Goal: Task Accomplishment & Management: Complete application form

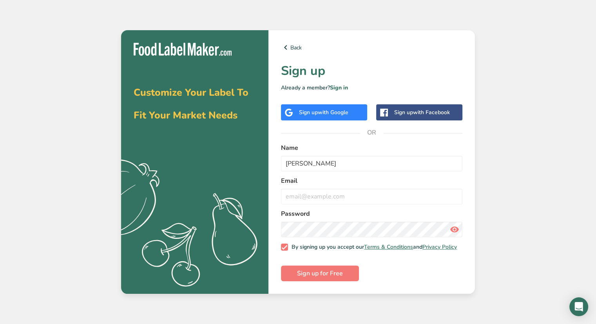
type input "[PERSON_NAME]"
type input "[EMAIL_ADDRESS][DOMAIN_NAME]"
click at [338, 273] on span "Sign up for Free" at bounding box center [320, 273] width 46 height 9
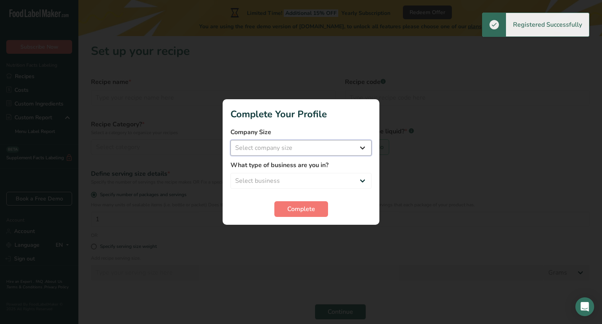
click at [298, 145] on select "Select company size Fewer than 10 Employees 10 to 50 Employees 51 to 500 Employ…" at bounding box center [301, 148] width 141 height 16
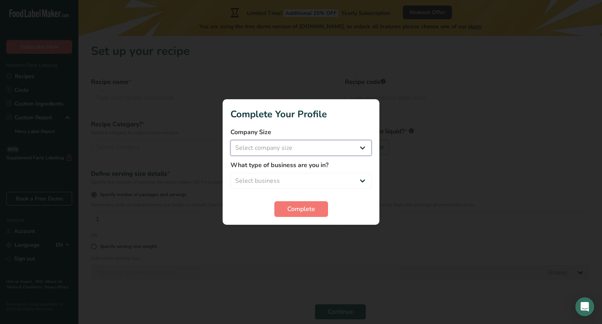
select select "1"
click at [231, 140] on select "Select company size Fewer than 10 Employees 10 to 50 Employees 51 to 500 Employ…" at bounding box center [301, 148] width 141 height 16
click at [301, 175] on select "Select business Packaged Food Manufacturer Restaurant & Cafe Bakery Meal Plans …" at bounding box center [301, 181] width 141 height 16
click at [302, 181] on select "Select business Packaged Food Manufacturer Restaurant & Cafe Bakery Meal Plans …" at bounding box center [301, 181] width 141 height 16
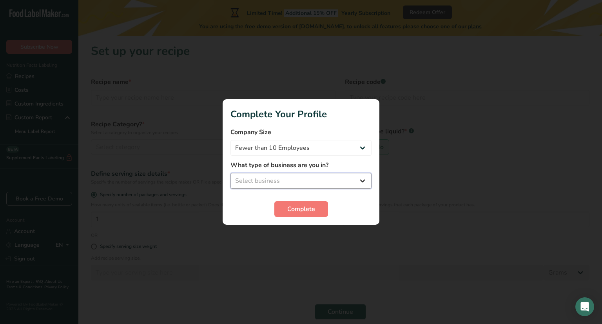
select select "8"
click at [231, 173] on select "Select business Packaged Food Manufacturer Restaurant & Cafe Bakery Meal Plans …" at bounding box center [301, 181] width 141 height 16
click at [308, 214] on button "Complete" at bounding box center [302, 209] width 54 height 16
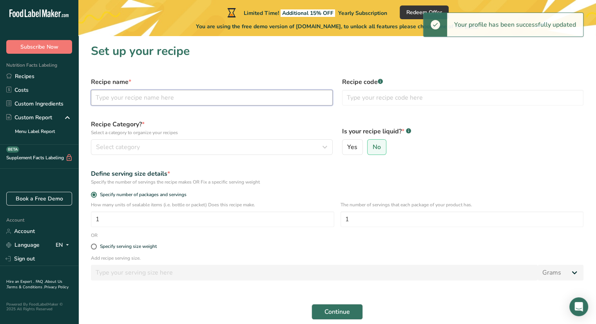
click at [118, 101] on input "text" at bounding box center [212, 98] width 242 height 16
type input "S"
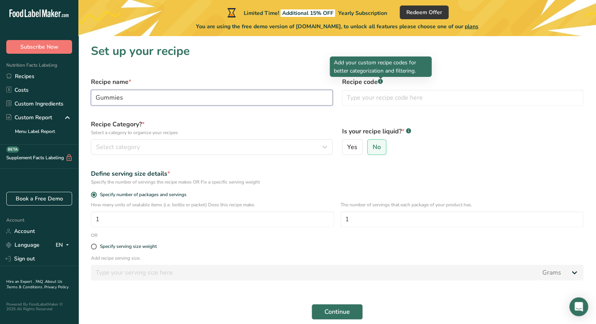
type input "Gummies"
click at [380, 82] on rect at bounding box center [380, 81] width 5 height 5
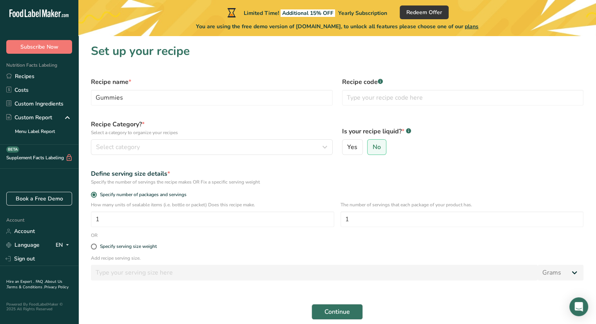
click at [380, 82] on rect at bounding box center [380, 81] width 5 height 5
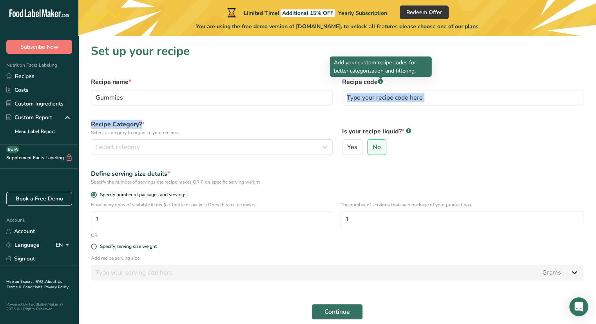
click at [380, 82] on rect at bounding box center [380, 81] width 5 height 5
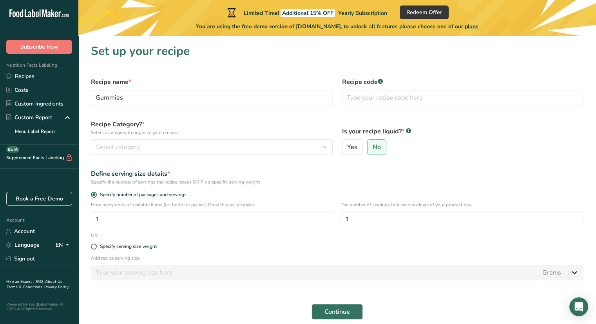
click at [380, 82] on rect at bounding box center [380, 81] width 5 height 5
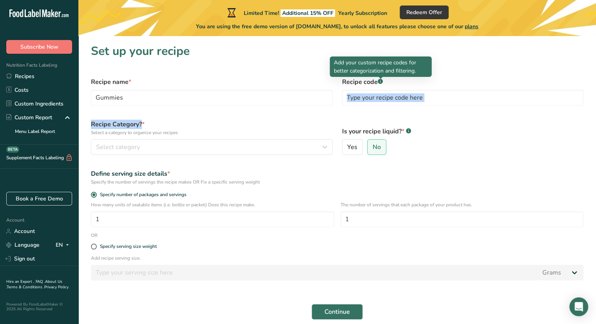
click at [380, 82] on rect at bounding box center [380, 81] width 5 height 5
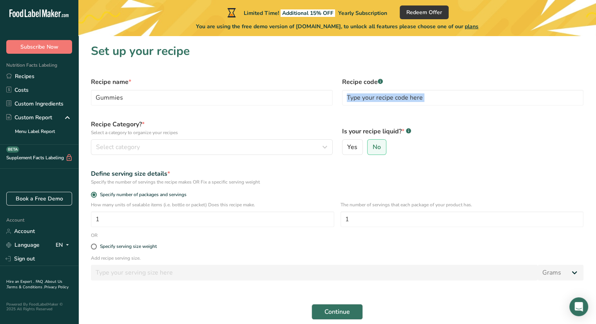
click at [380, 82] on rect at bounding box center [380, 81] width 5 height 5
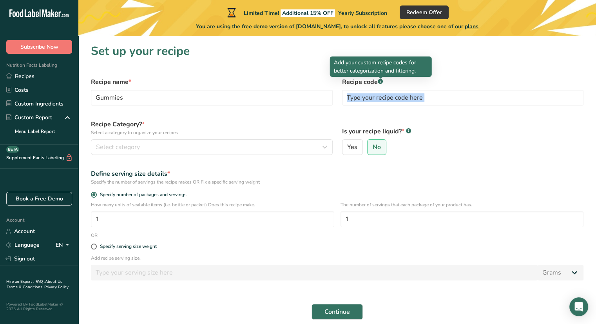
click at [380, 82] on rect at bounding box center [380, 81] width 5 height 5
click at [381, 79] on div at bounding box center [381, 79] width 4 height 4
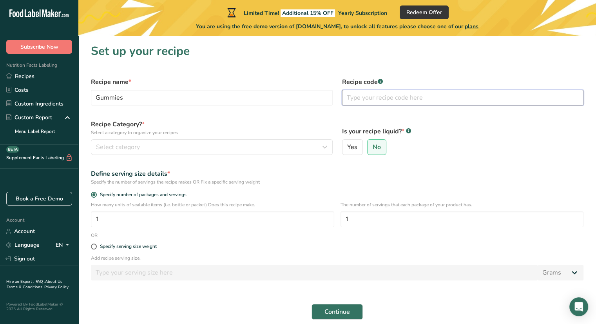
click at [370, 104] on input "text" at bounding box center [463, 98] width 242 height 16
type input "001"
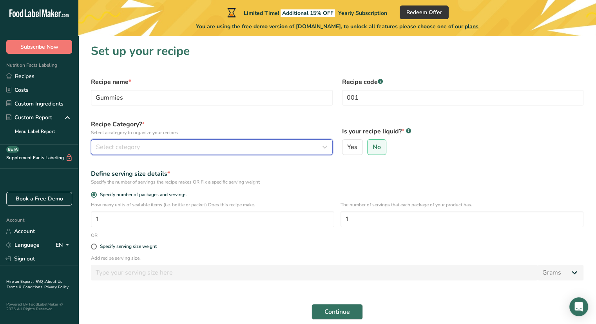
click at [152, 143] on div "Select category" at bounding box center [209, 146] width 227 height 9
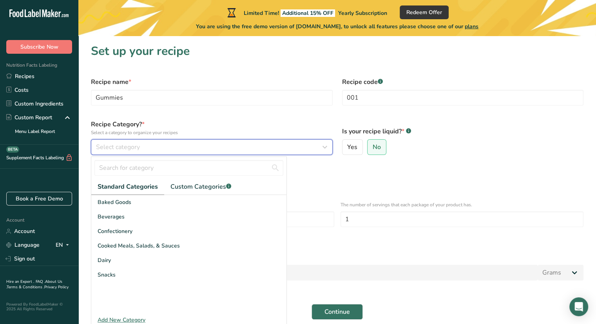
click at [127, 147] on span "Select category" at bounding box center [118, 146] width 44 height 9
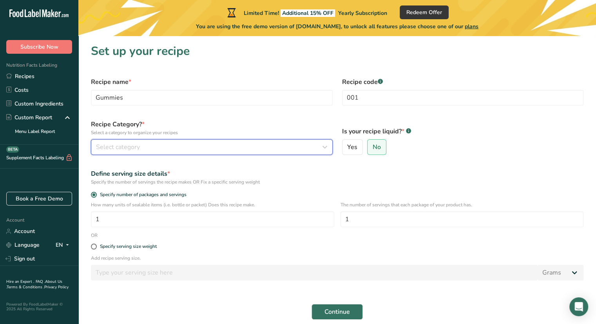
click at [127, 147] on span "Select category" at bounding box center [118, 146] width 44 height 9
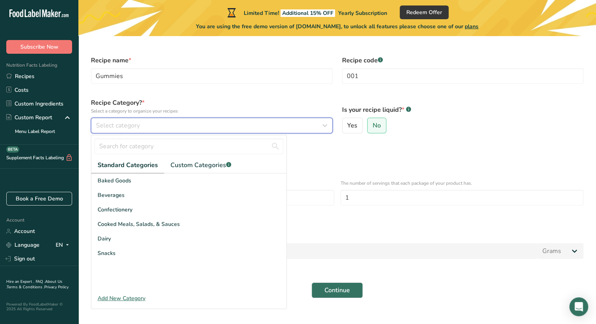
scroll to position [33, 0]
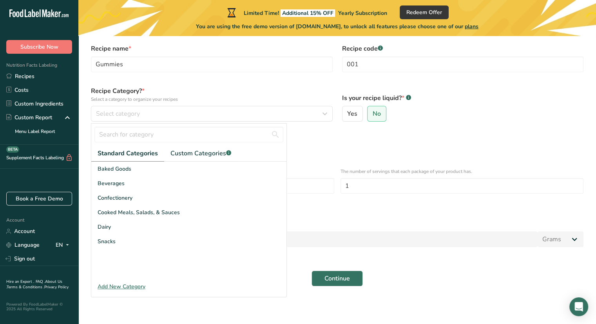
click at [118, 289] on div "Add New Category" at bounding box center [188, 286] width 195 height 8
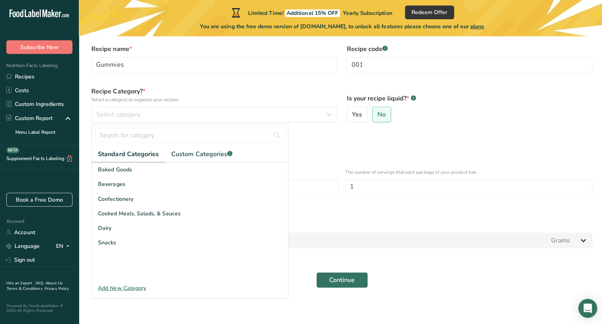
click at [118, 289] on div at bounding box center [301, 162] width 602 height 324
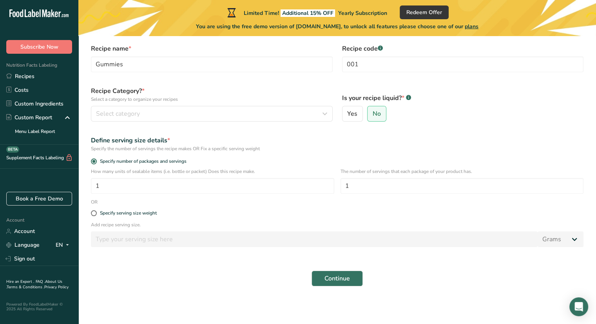
click at [122, 284] on div "Continue" at bounding box center [337, 278] width 502 height 25
click at [131, 113] on span "Select category" at bounding box center [118, 113] width 44 height 9
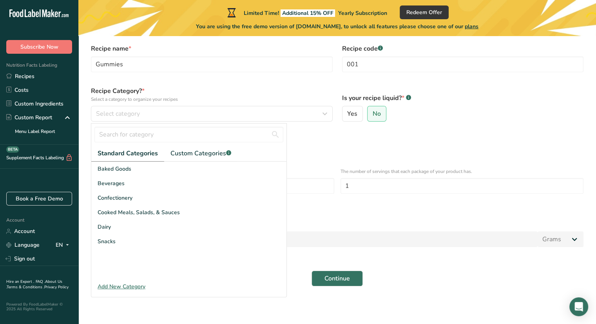
click at [109, 284] on div "Add New Category" at bounding box center [188, 286] width 195 height 8
click at [0, 0] on div at bounding box center [0, 0] width 0 height 0
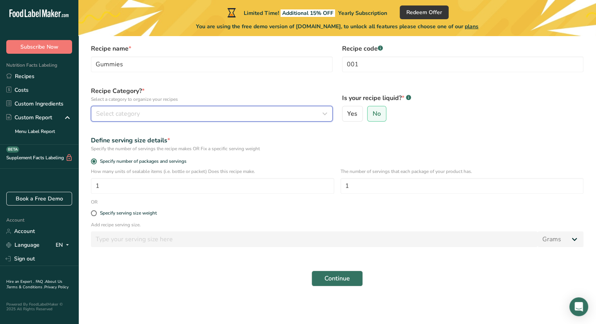
click at [132, 117] on span "Select category" at bounding box center [118, 113] width 44 height 9
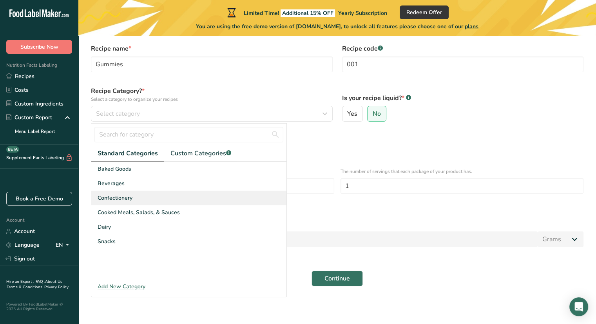
click at [132, 195] on span "Confectionery" at bounding box center [115, 198] width 35 height 8
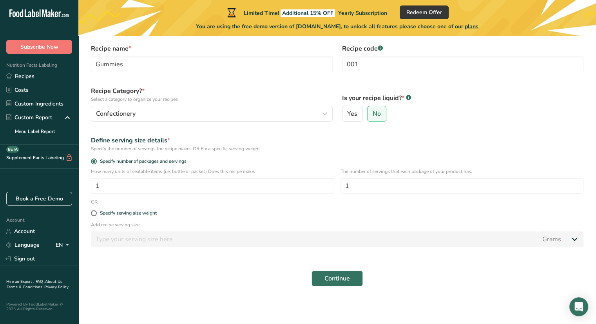
click at [132, 195] on span "Confectionery" at bounding box center [115, 198] width 35 height 8
click at [380, 109] on label "No" at bounding box center [376, 114] width 19 height 16
click at [373, 111] on input "No" at bounding box center [370, 113] width 5 height 5
click at [179, 184] on input "1" at bounding box center [213, 186] width 244 height 16
click at [180, 183] on input "1" at bounding box center [213, 186] width 244 height 16
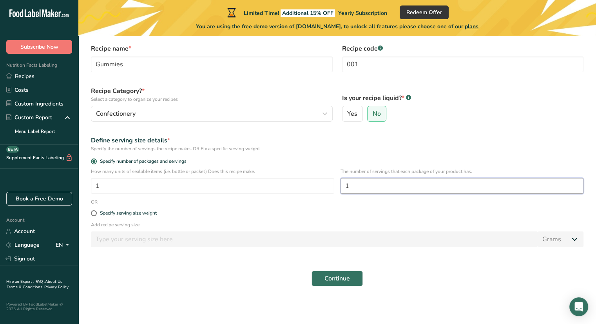
click at [364, 185] on input "1" at bounding box center [463, 186] width 244 height 16
type input "10"
click at [279, 203] on form "Recipe name * Gummies Recipe code .a-a{fill:#347362;}.b-a{fill:#fff;} 001 Recip…" at bounding box center [337, 165] width 502 height 252
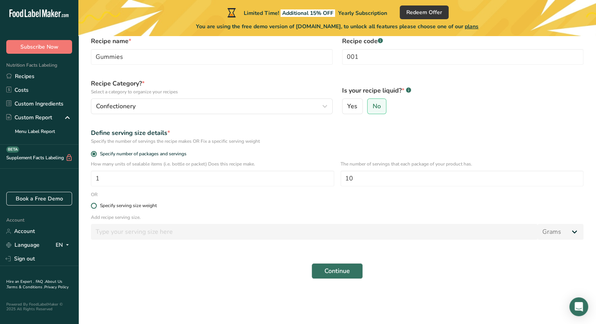
scroll to position [43, 0]
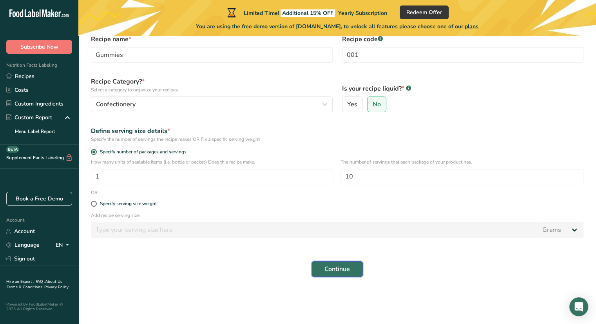
click at [320, 272] on button "Continue" at bounding box center [337, 269] width 51 height 16
click at [320, 272] on div "Continue" at bounding box center [337, 268] width 502 height 25
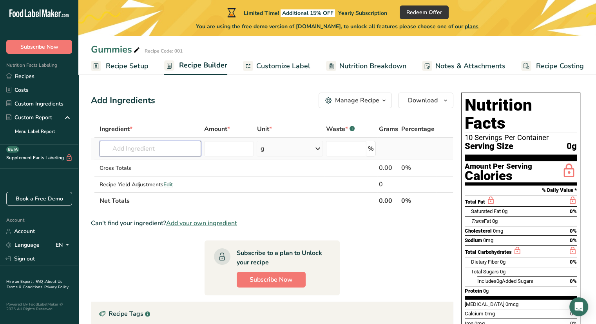
click at [145, 153] on input "text" at bounding box center [151, 149] width 102 height 16
click at [292, 151] on div "g" at bounding box center [290, 149] width 66 height 16
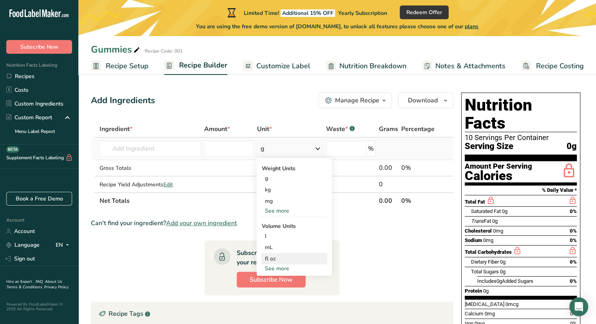
click at [284, 255] on div "fl oz" at bounding box center [295, 259] width 60 height 8
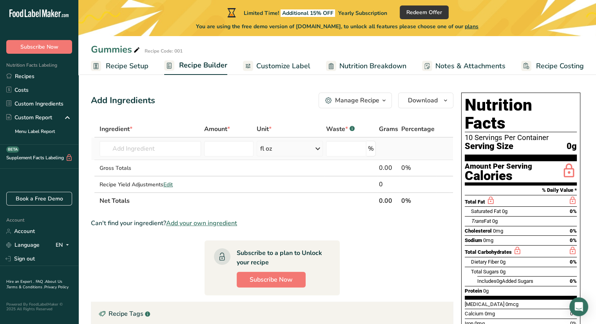
click at [240, 156] on td at bounding box center [229, 149] width 53 height 22
click at [237, 151] on input "number" at bounding box center [228, 149] width 49 height 16
type input "8"
click at [136, 152] on input "text" at bounding box center [150, 149] width 101 height 16
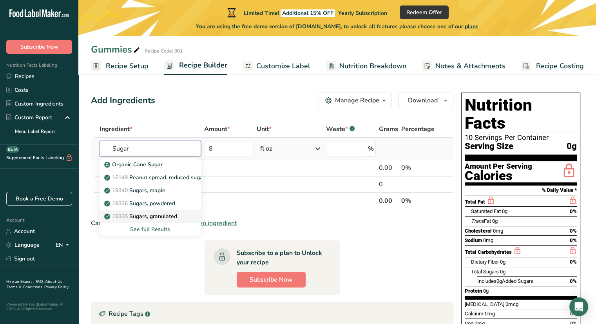
type input "Sugar"
click at [167, 213] on p "19335 Sugars, granulated" at bounding box center [141, 216] width 71 height 8
type input "Sugars, granulated"
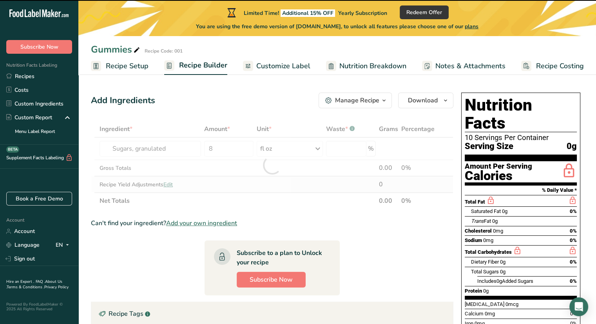
type input "0"
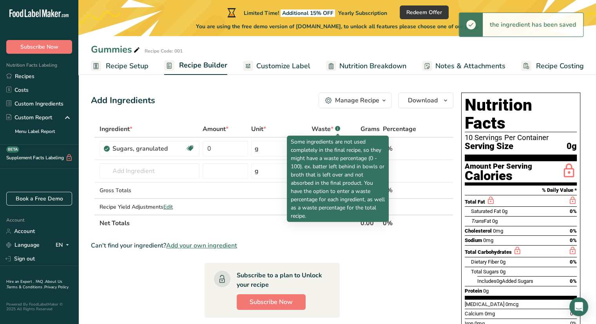
click at [337, 127] on rect at bounding box center [337, 128] width 5 height 5
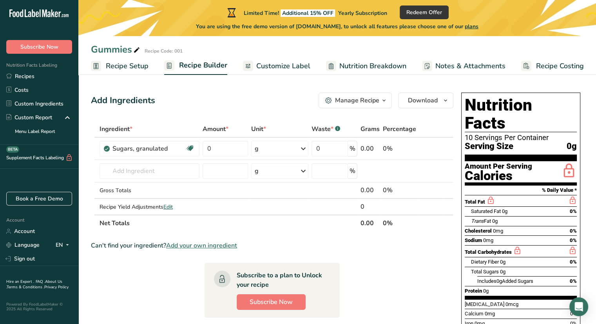
click at [337, 127] on rect at bounding box center [337, 128] width 5 height 5
click at [277, 148] on div "g" at bounding box center [279, 149] width 57 height 16
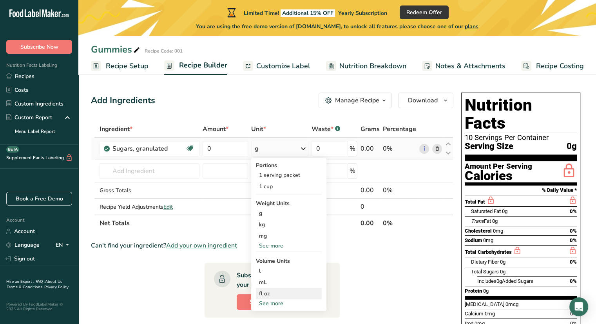
click at [268, 288] on div "fl oz Volume units require a density conversion. If you know your ingredient's …" at bounding box center [289, 293] width 66 height 11
click at [278, 292] on div "fl oz" at bounding box center [289, 293] width 60 height 8
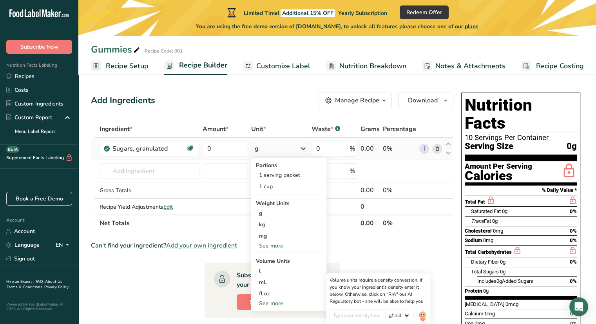
click at [281, 247] on div "See more" at bounding box center [289, 246] width 66 height 8
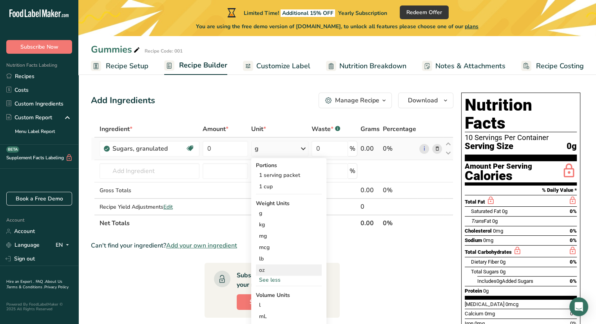
click at [272, 269] on div "oz" at bounding box center [289, 269] width 66 height 11
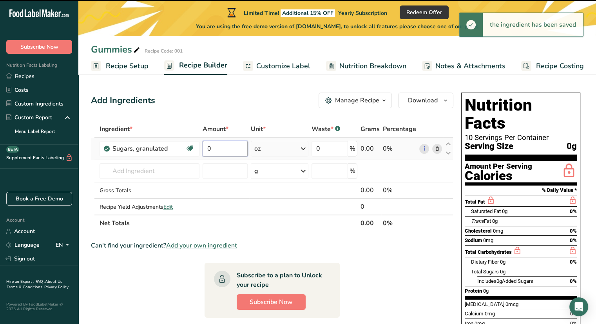
click at [227, 146] on input "0" at bounding box center [225, 149] width 45 height 16
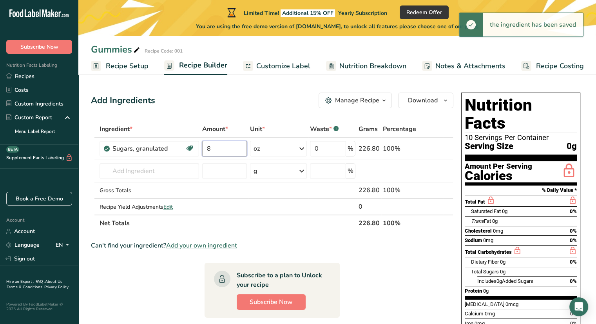
type input "8"
click at [296, 113] on div "Add Ingredients Manage Recipe Delete Recipe Duplicate Recipe Scale Recipe Save …" at bounding box center [274, 304] width 367 height 430
click at [355, 148] on div "0 %" at bounding box center [332, 149] width 45 height 16
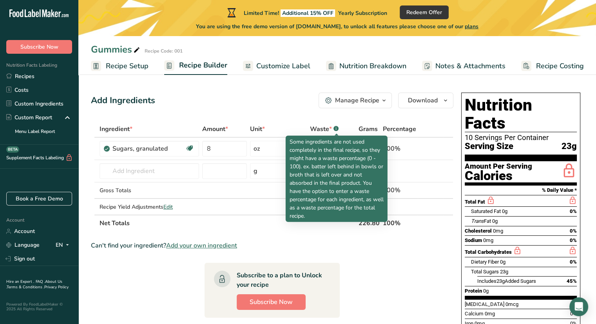
click at [338, 126] on icon ".a-a{fill:#347362;}.b-a{fill:#fff;}" at bounding box center [336, 128] width 5 height 5
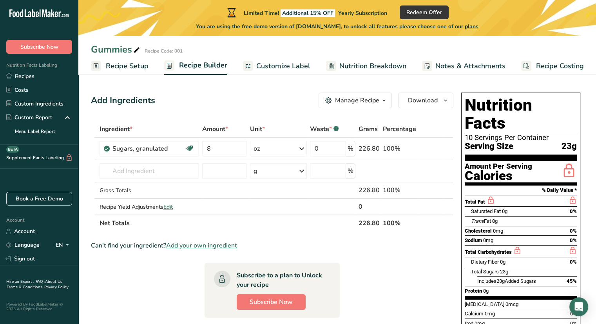
click at [338, 126] on icon ".a-a{fill:#347362;}.b-a{fill:#fff;}" at bounding box center [336, 128] width 5 height 5
click at [181, 174] on input "text" at bounding box center [150, 171] width 100 height 16
click at [180, 174] on input "text" at bounding box center [150, 171] width 100 height 16
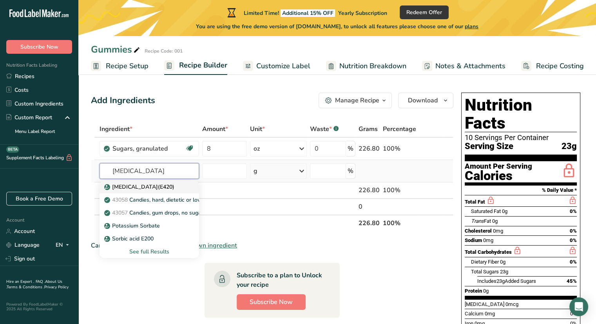
type input "sorbitol"
click at [113, 183] on p "Sorbitol(E420)" at bounding box center [140, 187] width 69 height 8
type input "Sorbitol(E420)"
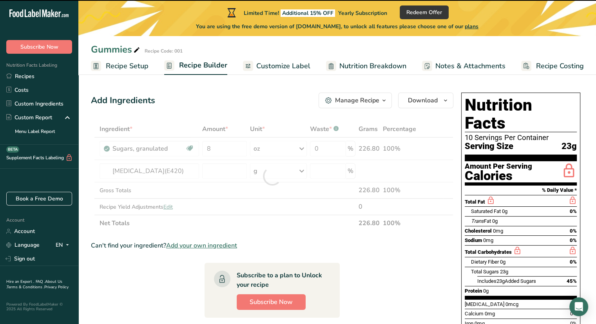
type input "0"
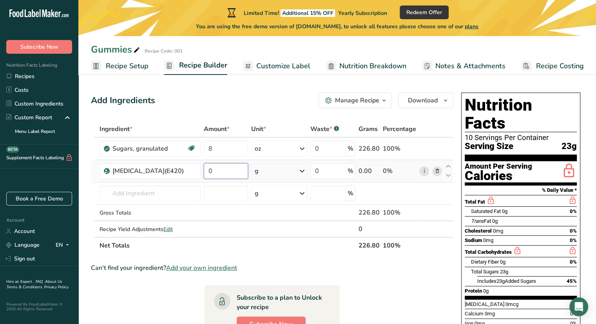
click at [225, 175] on input "0" at bounding box center [226, 171] width 44 height 16
type input "3"
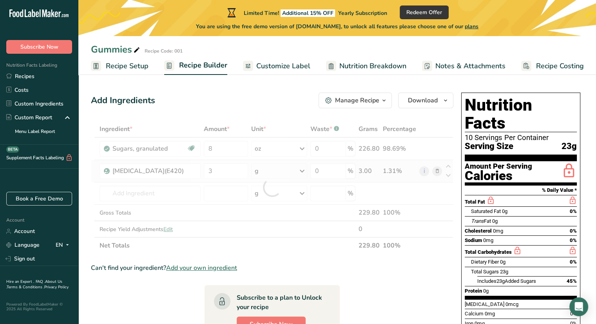
click at [300, 177] on div "Ingredient * Amount * Unit * Waste * .a-a{fill:#347362;}.b-a{fill:#fff;} Grams …" at bounding box center [272, 187] width 363 height 133
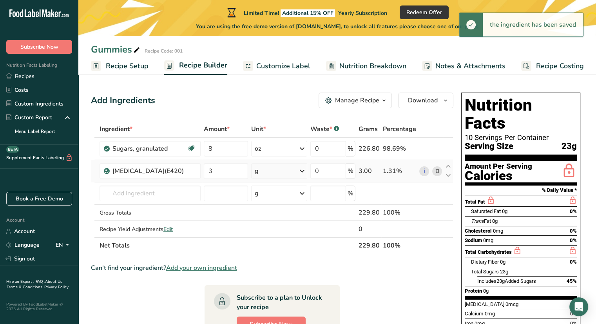
click at [301, 170] on icon at bounding box center [302, 171] width 9 height 14
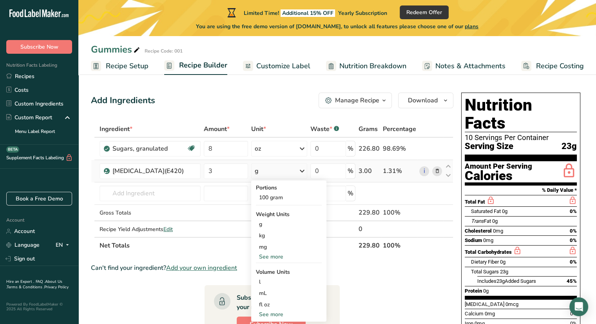
click at [279, 255] on div "See more" at bounding box center [289, 257] width 66 height 8
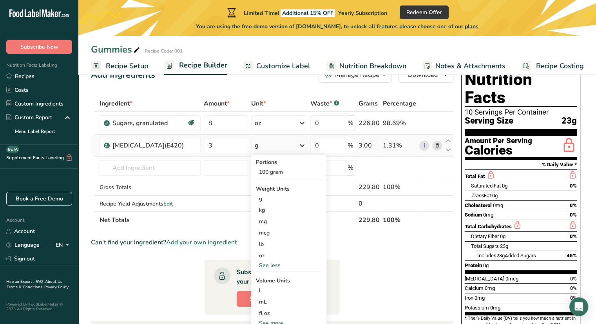
scroll to position [39, 0]
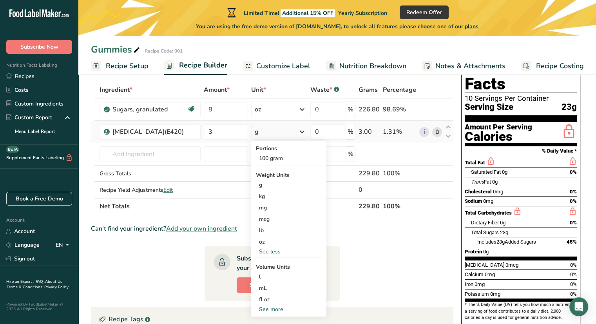
click at [280, 306] on div "See more" at bounding box center [289, 309] width 66 height 8
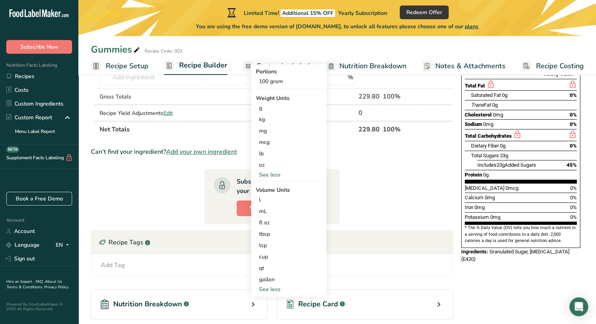
scroll to position [118, 0]
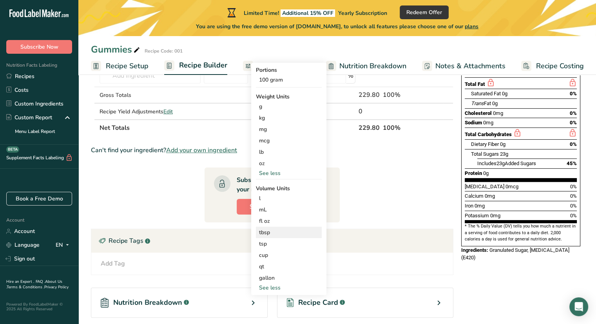
click at [274, 231] on div "tbsp" at bounding box center [289, 232] width 60 height 8
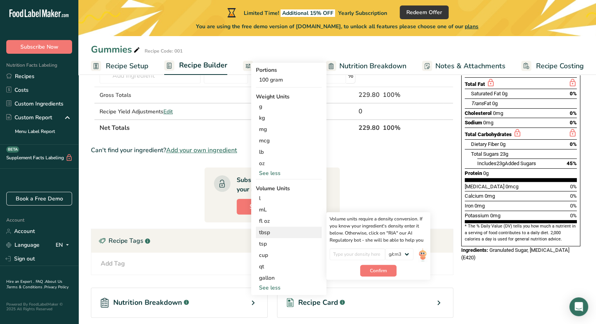
click at [278, 234] on div "tbsp" at bounding box center [289, 232] width 60 height 8
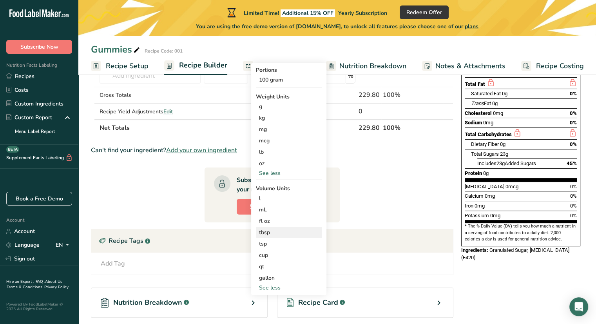
click at [270, 233] on div "tbsp" at bounding box center [289, 232] width 60 height 8
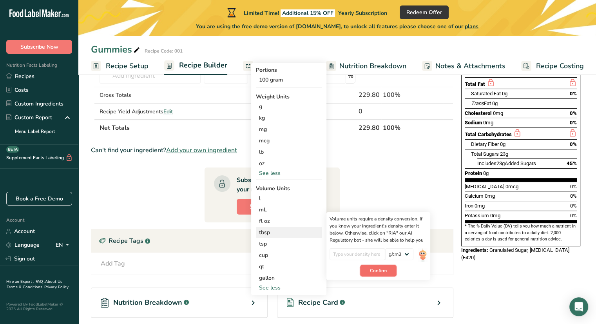
click at [390, 269] on button "Confirm" at bounding box center [378, 271] width 36 height 12
click at [398, 255] on select "lb/ft3 g/cm3" at bounding box center [400, 254] width 28 height 12
click at [366, 251] on input "number" at bounding box center [358, 254] width 56 height 12
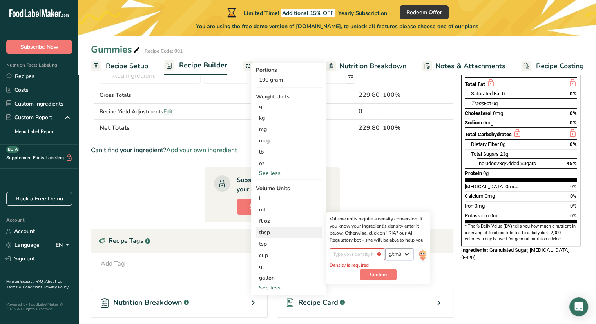
click at [394, 251] on select "lb/ft3 g/cm3" at bounding box center [400, 254] width 28 height 12
click at [295, 223] on div "fl oz" at bounding box center [289, 221] width 60 height 8
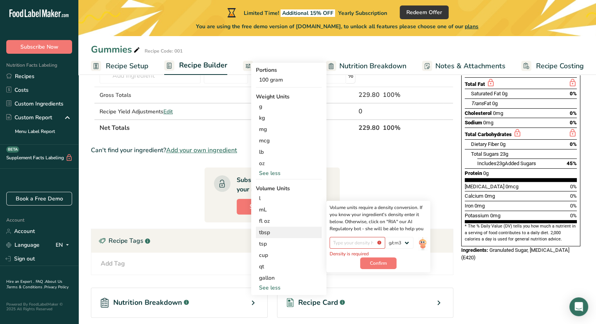
click at [295, 230] on div "tbsp" at bounding box center [289, 232] width 60 height 8
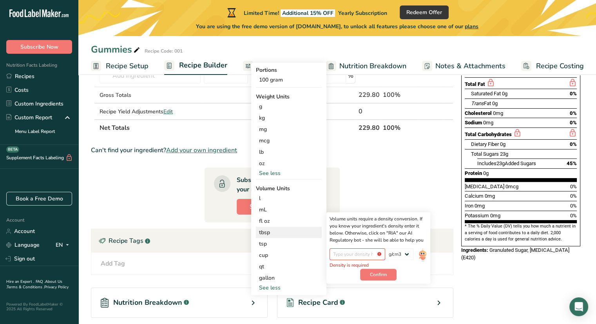
scroll to position [78, 0]
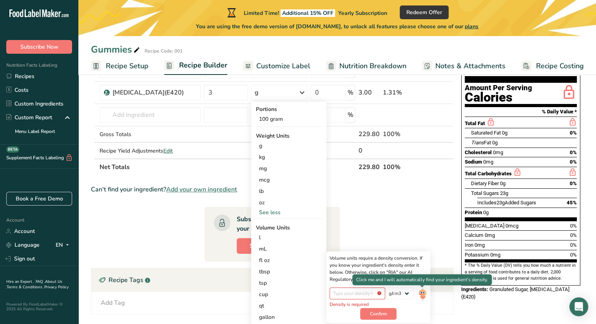
click at [422, 288] on div at bounding box center [422, 287] width 4 height 4
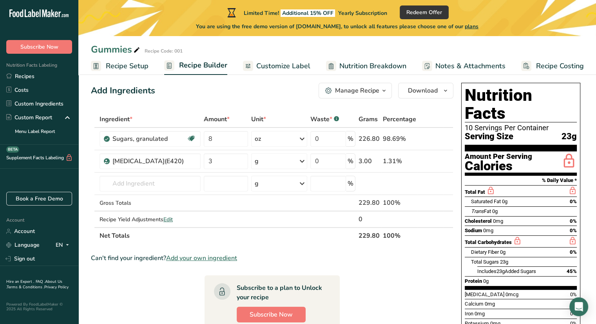
scroll to position [0, 0]
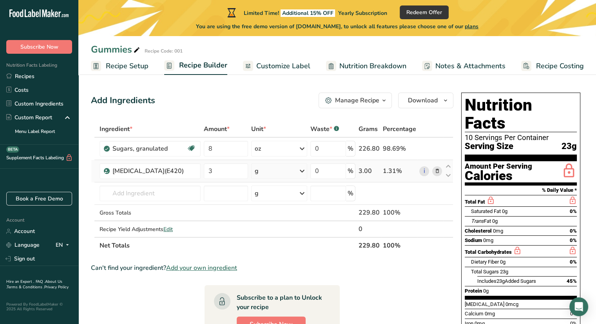
click at [293, 173] on div "g" at bounding box center [279, 171] width 56 height 16
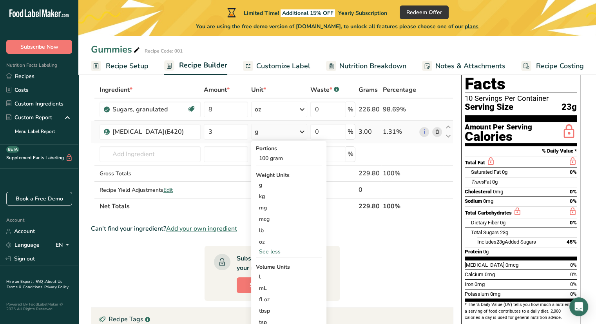
scroll to position [78, 0]
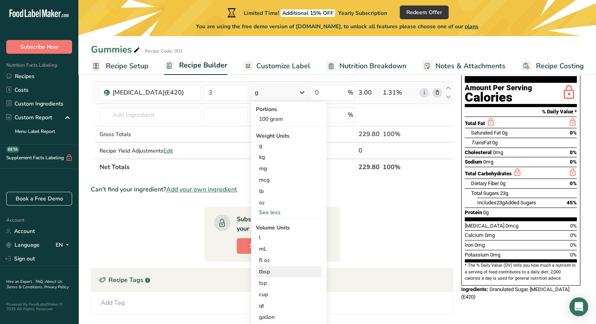
click at [279, 273] on div "tbsp" at bounding box center [289, 271] width 60 height 8
click at [280, 272] on div "tbsp" at bounding box center [289, 271] width 60 height 8
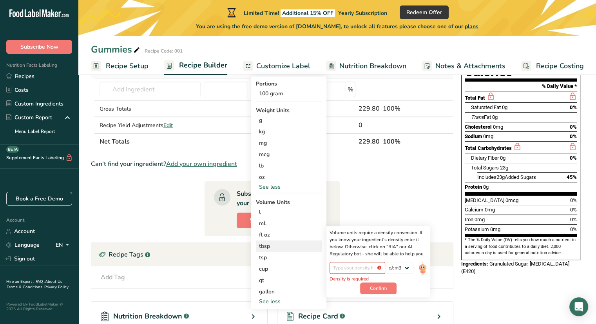
scroll to position [118, 0]
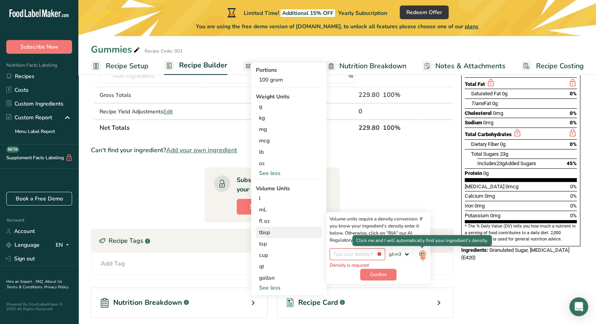
click at [420, 255] on img at bounding box center [422, 255] width 9 height 14
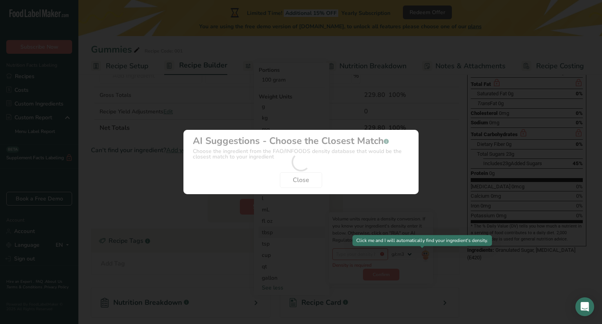
click at [420, 255] on div "Density Selection Modal" at bounding box center [301, 162] width 602 height 324
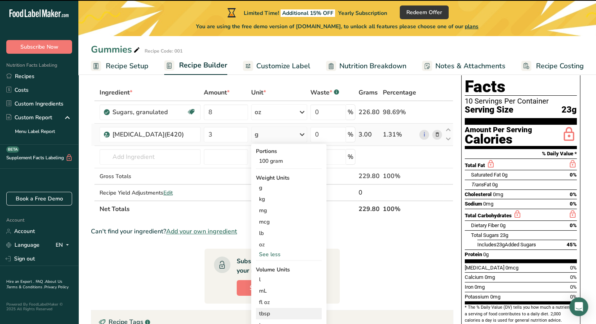
scroll to position [0, 0]
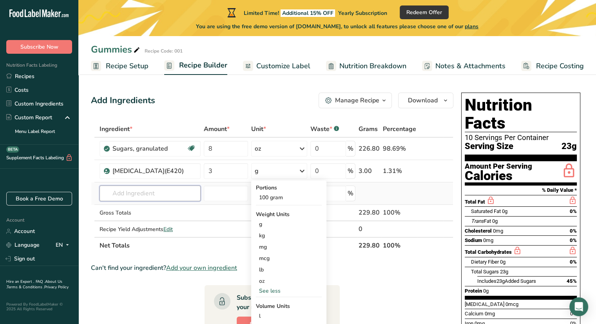
click at [152, 190] on input "text" at bounding box center [150, 193] width 101 height 16
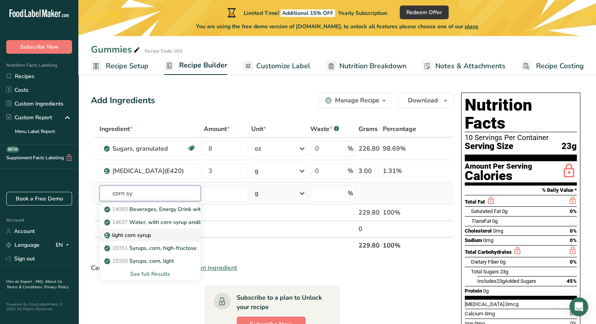
type input "corn sy"
click at [168, 234] on div "light corn syrup" at bounding box center [144, 235] width 76 height 8
type input "light corn syrup"
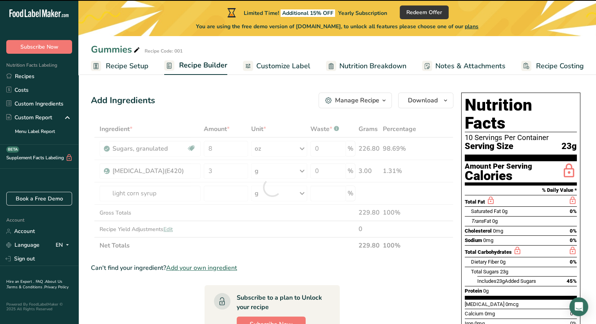
type input "0"
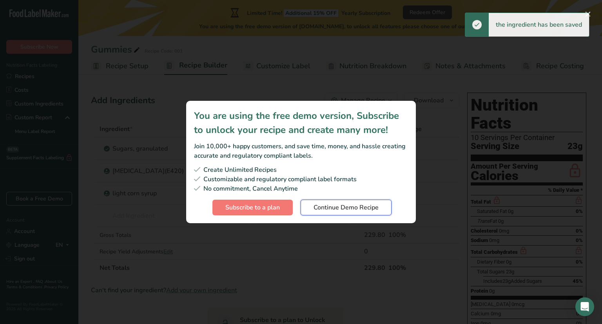
click at [362, 204] on span "Continue Demo Recipe" at bounding box center [346, 207] width 65 height 9
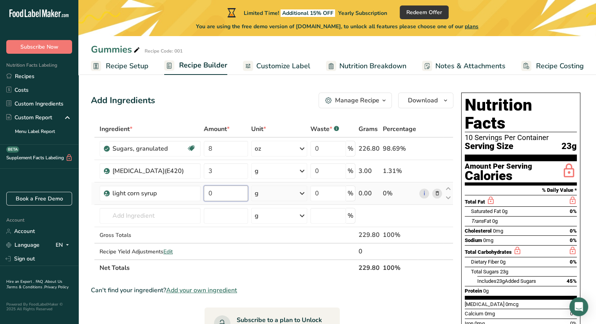
click at [232, 189] on input "0" at bounding box center [226, 193] width 44 height 16
type input "8"
click at [304, 193] on div "Ingredient * Amount * Unit * Waste * .a-a{fill:#347362;}.b-a{fill:#fff;} Grams …" at bounding box center [272, 198] width 363 height 155
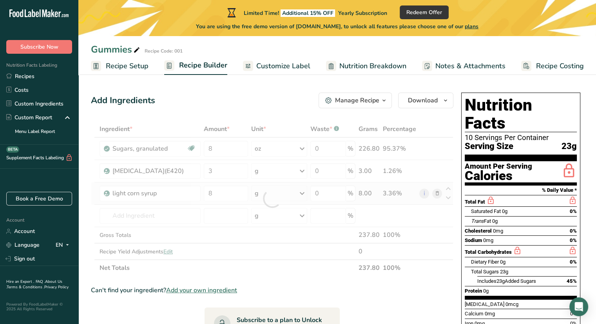
click at [304, 193] on div at bounding box center [272, 198] width 363 height 155
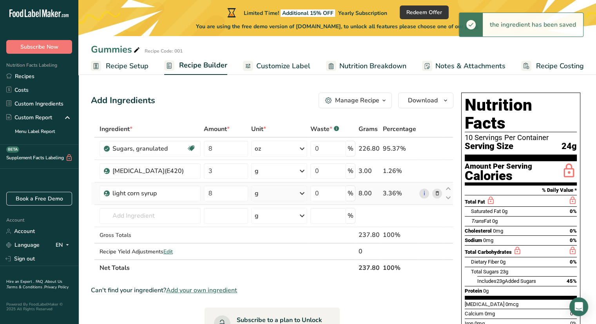
click at [304, 193] on icon at bounding box center [302, 193] width 9 height 14
click at [307, 190] on icon at bounding box center [302, 193] width 9 height 14
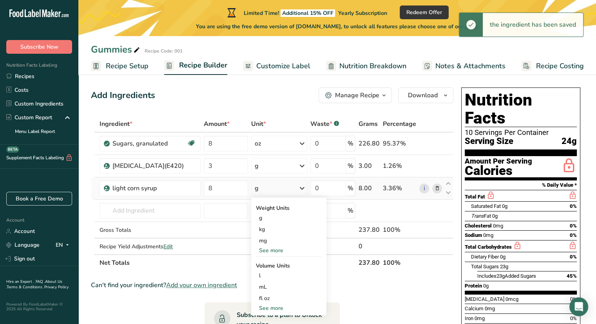
scroll to position [39, 0]
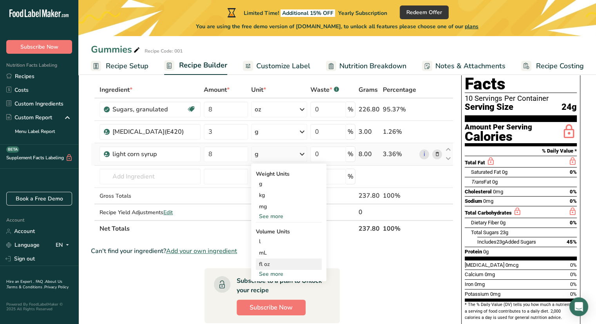
click at [262, 262] on div "fl oz" at bounding box center [289, 264] width 60 height 8
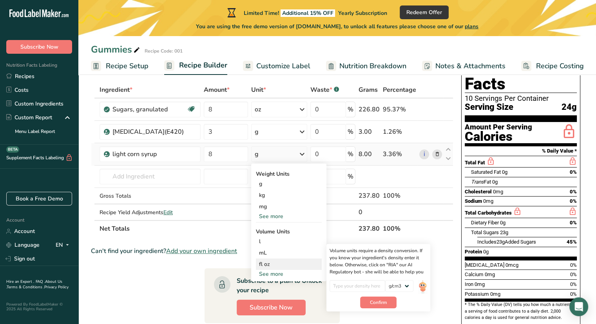
click at [279, 266] on div "fl oz" at bounding box center [289, 264] width 60 height 8
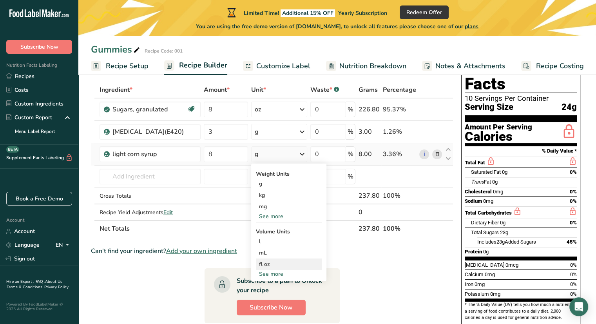
click at [280, 266] on div "fl oz" at bounding box center [289, 264] width 60 height 8
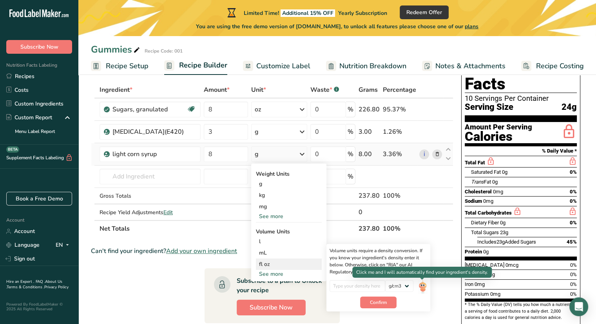
click at [424, 284] on img at bounding box center [422, 287] width 9 height 14
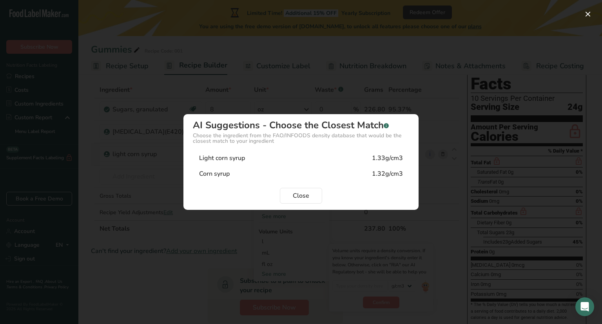
click at [284, 173] on div "Corn syrup 1.32g/cm3" at bounding box center [301, 174] width 216 height 16
type input "1.32"
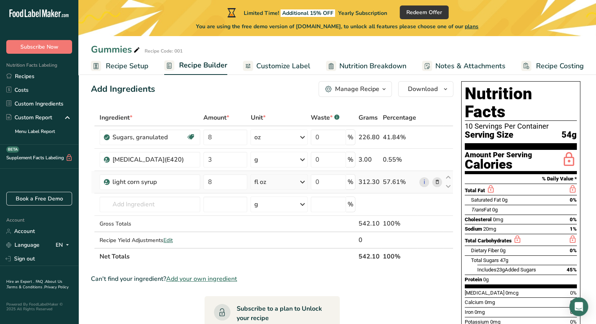
scroll to position [0, 0]
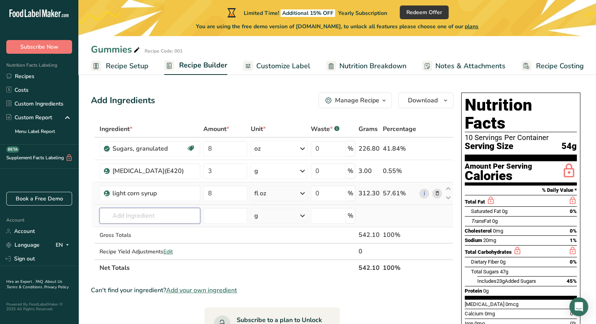
click at [140, 220] on input "text" at bounding box center [150, 216] width 101 height 16
click at [237, 214] on input "number" at bounding box center [226, 216] width 44 height 16
type input "44"
click at [147, 216] on input "text" at bounding box center [150, 216] width 101 height 16
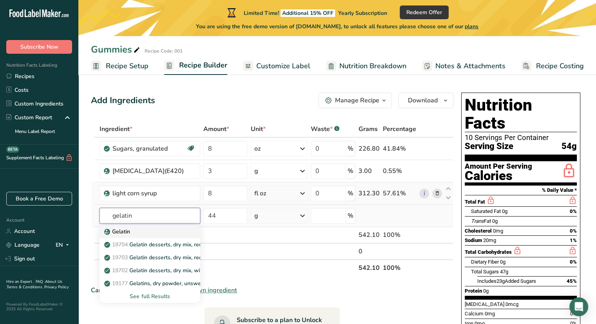
type input "gelatin"
click at [143, 231] on div "Gelatin" at bounding box center [144, 231] width 76 height 8
type input "Gelatin"
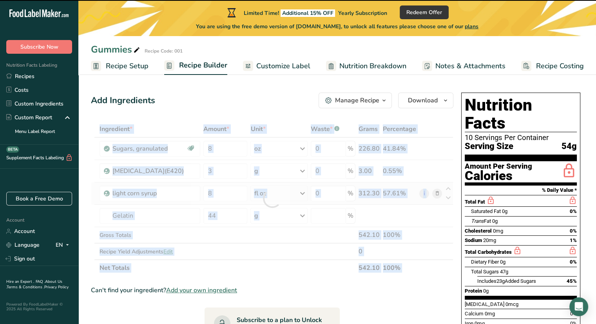
type input "0"
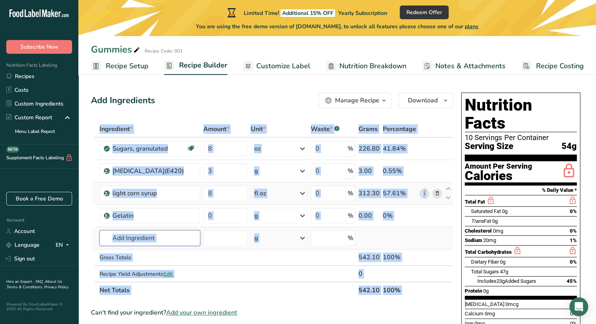
click at [160, 240] on input "text" at bounding box center [150, 238] width 101 height 16
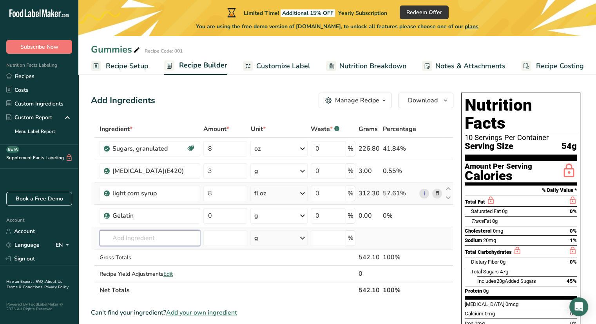
click at [160, 240] on input "text" at bounding box center [150, 238] width 101 height 16
type input "pectin"
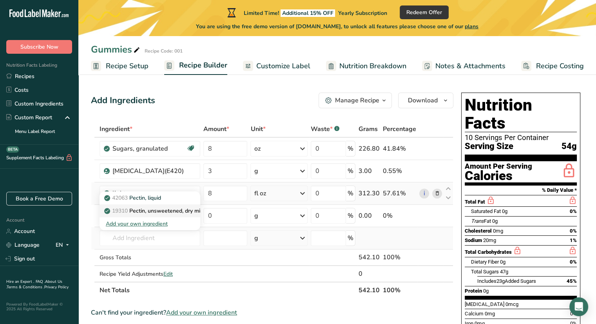
click at [168, 212] on p "19310 Pectin, unsweetened, dry mix" at bounding box center [154, 211] width 97 height 8
type input "Pectin, unsweetened, dry mix"
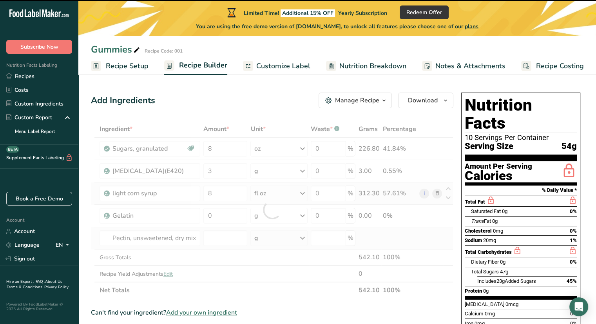
type input "0"
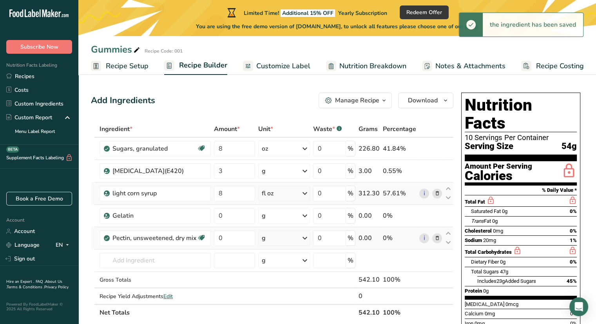
click at [294, 237] on div "g" at bounding box center [284, 238] width 52 height 16
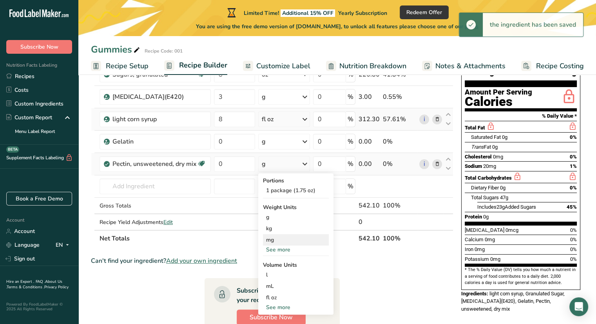
scroll to position [78, 0]
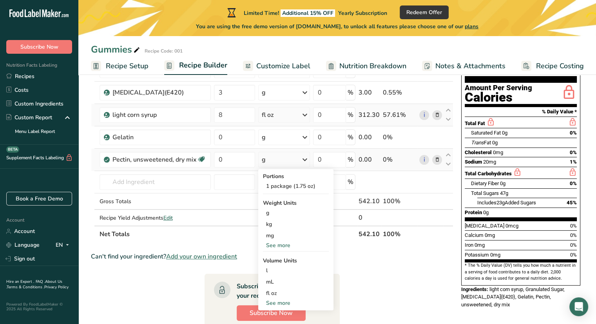
click at [285, 304] on div "See more" at bounding box center [296, 303] width 66 height 8
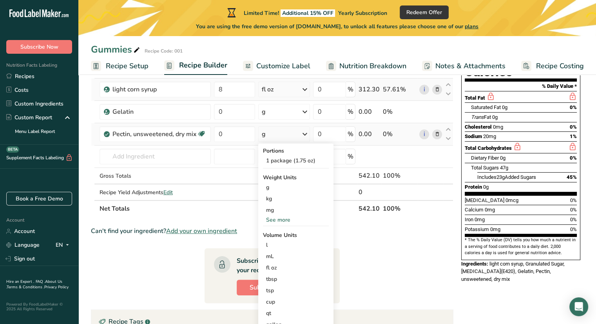
scroll to position [118, 0]
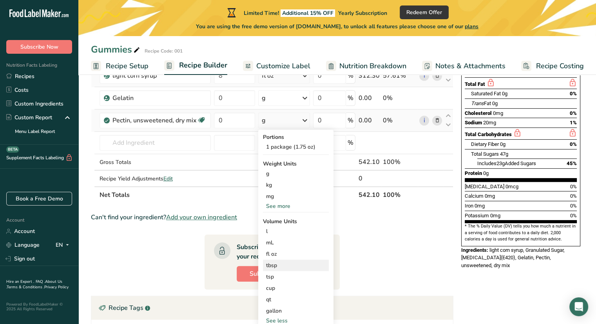
click at [282, 265] on div "tbsp" at bounding box center [296, 265] width 60 height 8
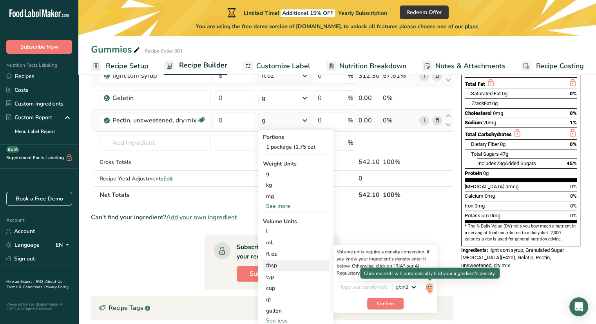
click at [430, 294] on img at bounding box center [430, 288] width 9 height 14
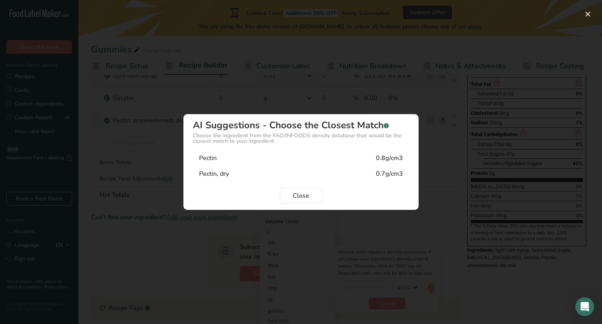
click at [326, 173] on div "Pectin, dry 0.7g/cm3" at bounding box center [301, 174] width 216 height 16
type input "0.7"
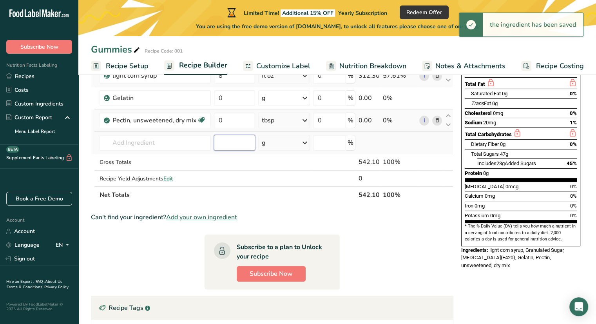
click at [235, 141] on input "number" at bounding box center [234, 143] width 41 height 16
type input "3"
click at [353, 217] on div "Can't find your ingredient? Add your own ingredient" at bounding box center [272, 217] width 363 height 9
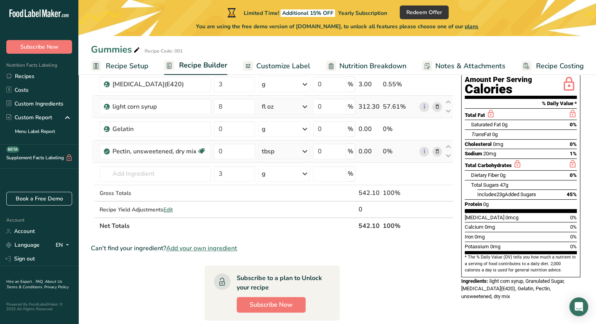
scroll to position [39, 0]
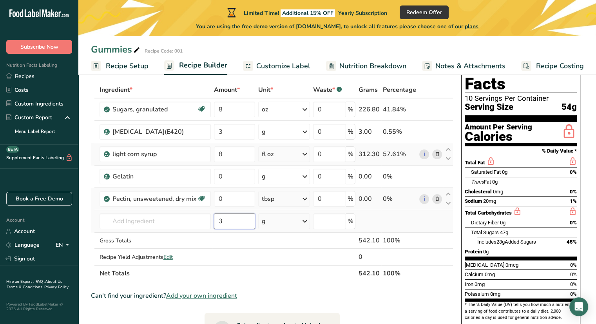
click at [224, 224] on input "3" at bounding box center [234, 221] width 41 height 16
click at [287, 224] on div "g" at bounding box center [284, 221] width 52 height 16
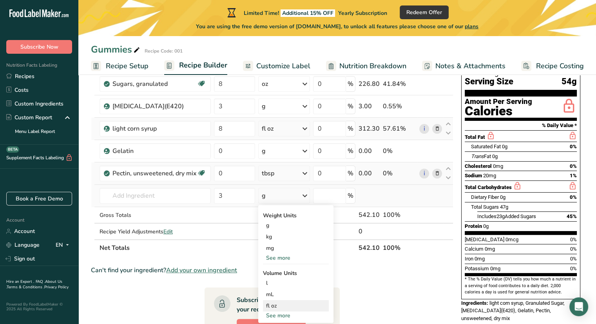
scroll to position [78, 0]
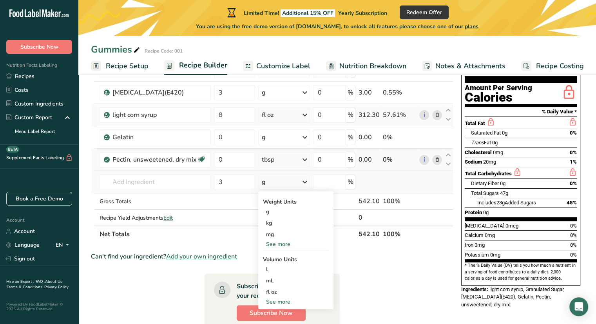
click at [284, 303] on div "See more" at bounding box center [296, 302] width 66 height 8
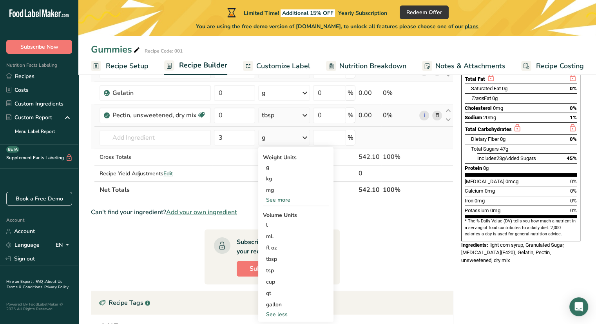
scroll to position [157, 0]
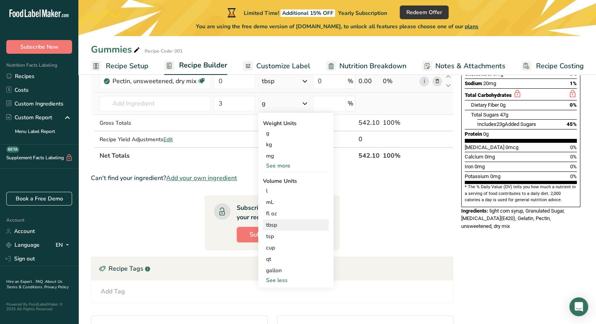
click at [276, 226] on div "tbsp" at bounding box center [296, 225] width 60 height 8
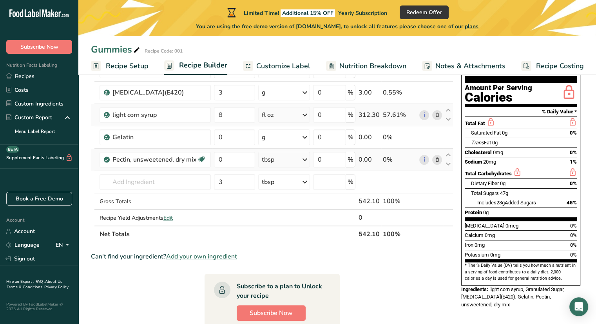
scroll to position [0, 0]
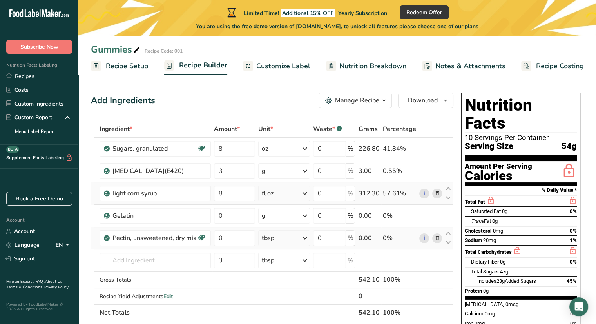
click at [129, 66] on span "Recipe Setup" at bounding box center [127, 66] width 43 height 11
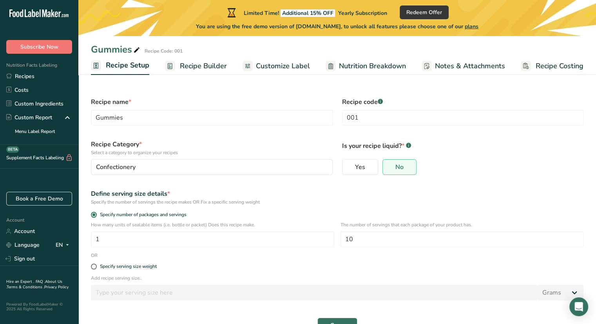
click at [181, 61] on span "Recipe Builder" at bounding box center [203, 66] width 47 height 11
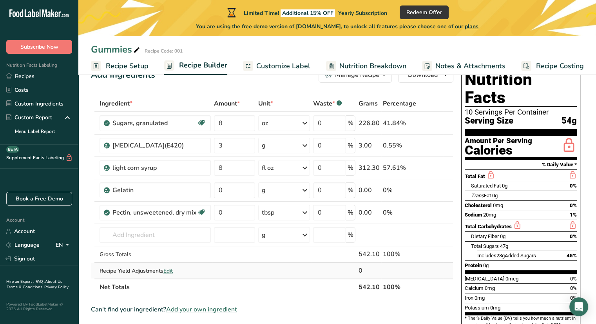
scroll to position [39, 0]
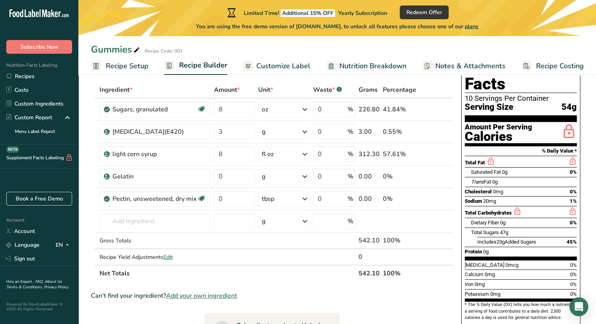
click at [135, 62] on span "Recipe Setup" at bounding box center [127, 66] width 43 height 11
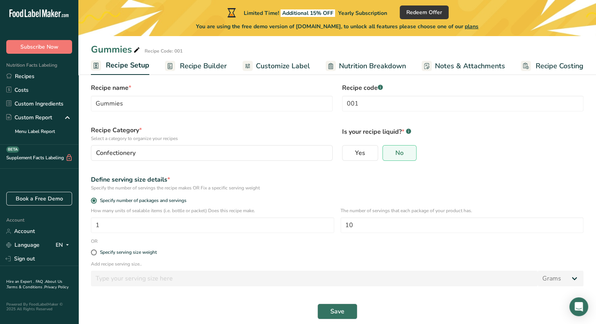
scroll to position [22, 0]
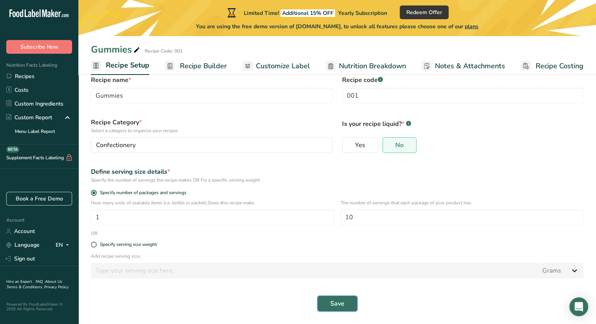
click at [329, 303] on button "Save" at bounding box center [338, 304] width 40 height 16
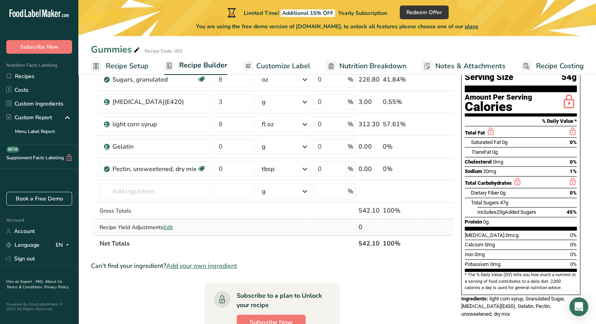
scroll to position [82, 0]
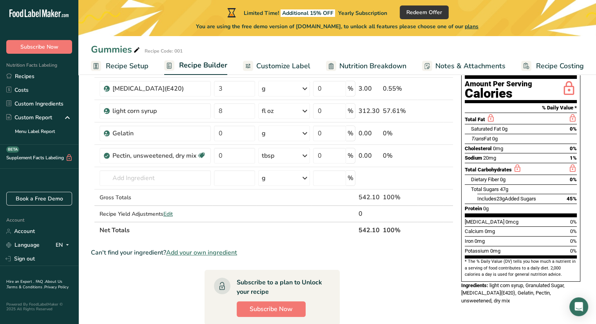
click at [138, 67] on span "Recipe Setup" at bounding box center [127, 66] width 43 height 11
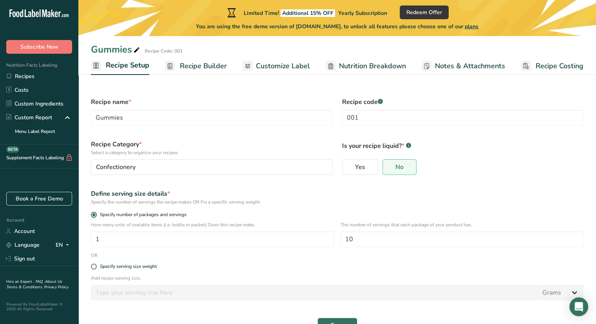
scroll to position [22, 0]
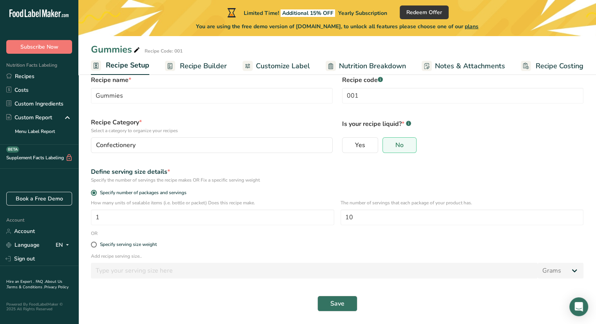
click at [206, 63] on span "Recipe Builder" at bounding box center [203, 66] width 47 height 11
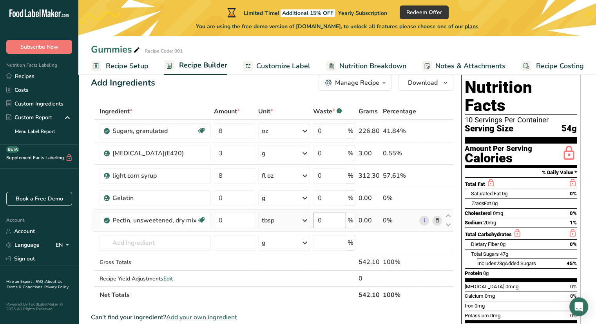
scroll to position [4, 0]
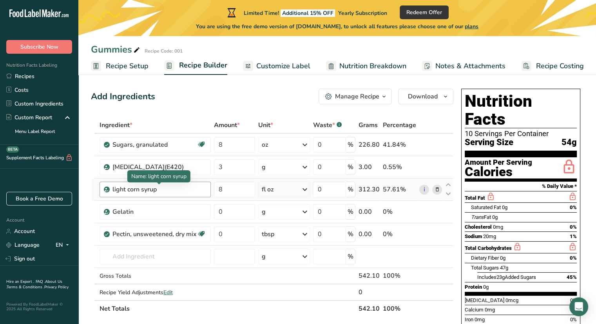
click at [137, 187] on div "light corn syrup" at bounding box center [160, 189] width 94 height 9
click at [180, 190] on div "light corn syrup" at bounding box center [160, 189] width 94 height 9
click at [190, 184] on div "light corn syrup" at bounding box center [155, 190] width 111 height 16
click at [235, 189] on input "8" at bounding box center [234, 190] width 41 height 16
click at [438, 190] on div "Ingredient * Amount * Unit * Waste * .a-a{fill:#347362;}.b-a{fill:#fff;} Grams …" at bounding box center [272, 217] width 363 height 200
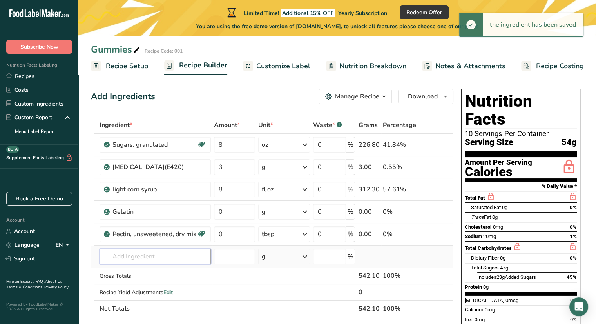
click at [154, 256] on input "text" at bounding box center [155, 257] width 111 height 16
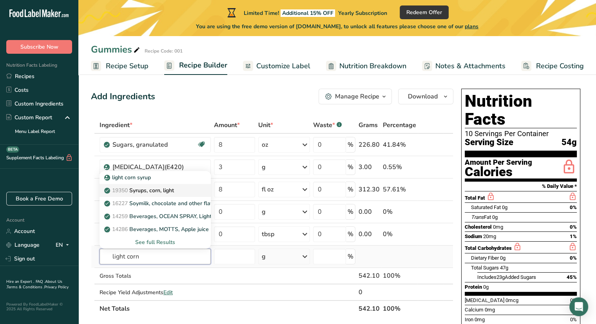
type input "light corn"
click at [158, 193] on p "19350 Syrups, corn, light" at bounding box center [140, 190] width 68 height 8
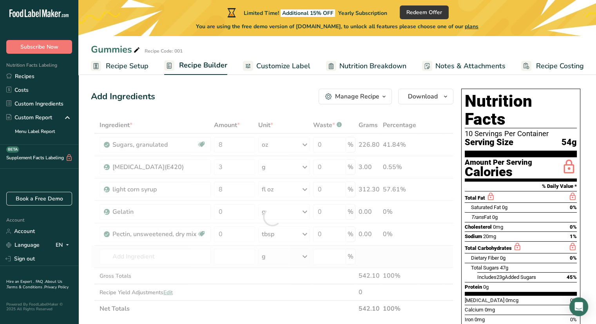
type input "Syrups, corn, light"
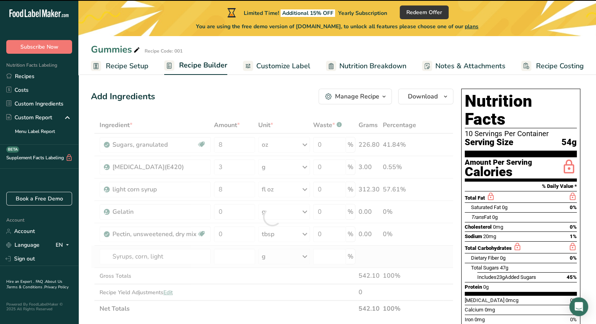
type input "0"
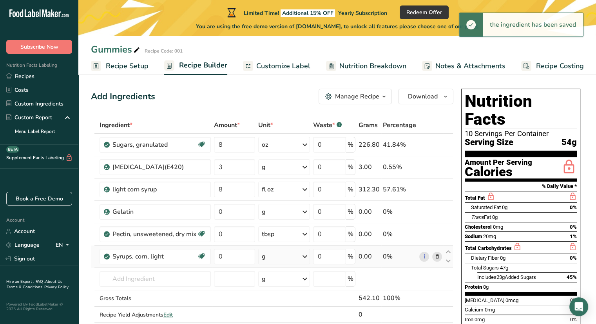
click at [280, 255] on div "g" at bounding box center [284, 257] width 52 height 16
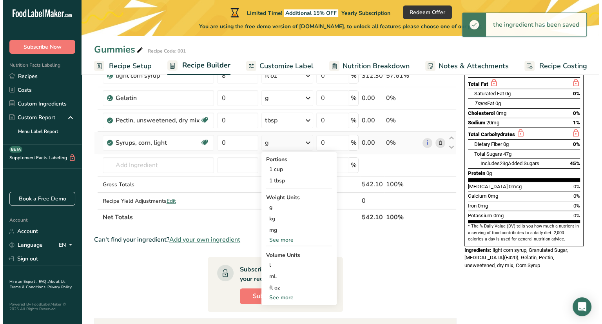
scroll to position [122, 0]
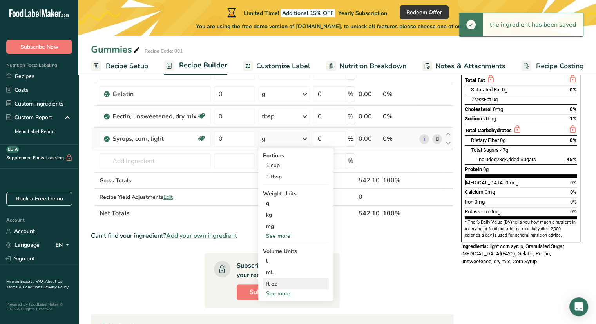
click at [290, 283] on div "fl oz" at bounding box center [296, 284] width 60 height 8
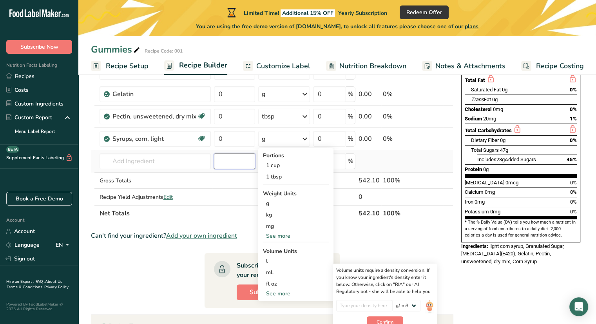
click at [220, 162] on input "number" at bounding box center [234, 161] width 41 height 16
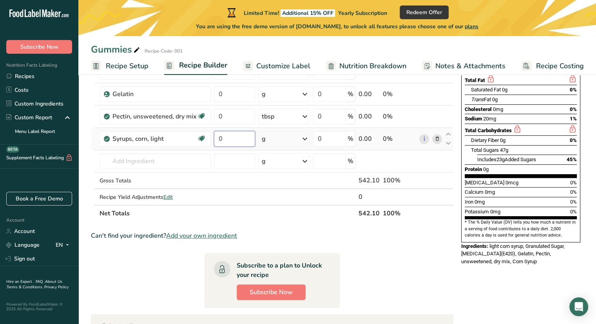
click at [225, 143] on input "0" at bounding box center [234, 139] width 41 height 16
type input "8"
click at [309, 134] on div "Ingredient * Amount * Unit * Waste * .a-a{fill:#347362;}.b-a{fill:#fff;} Grams …" at bounding box center [272, 110] width 363 height 222
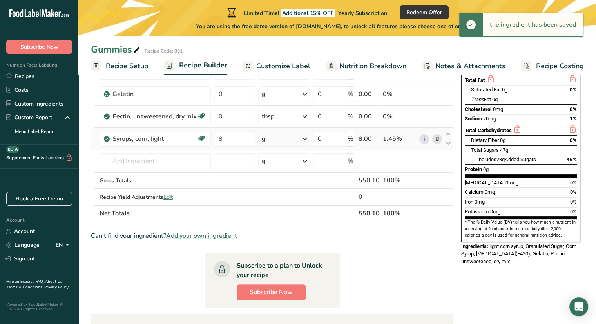
click at [302, 140] on icon at bounding box center [304, 139] width 9 height 14
click at [304, 138] on icon at bounding box center [304, 139] width 9 height 14
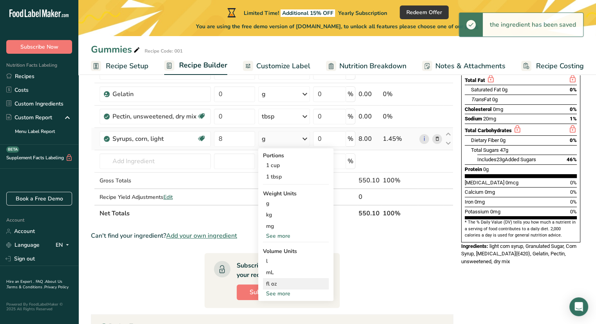
click at [282, 282] on div "fl oz" at bounding box center [296, 284] width 60 height 8
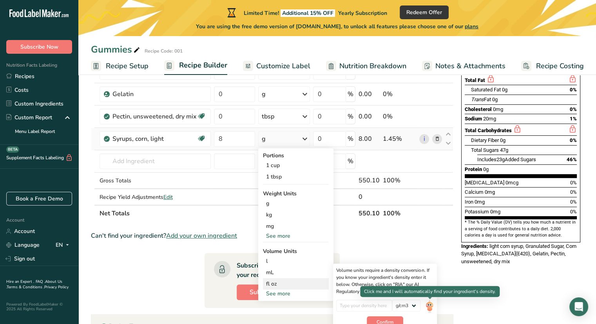
click at [431, 307] on img at bounding box center [430, 307] width 9 height 14
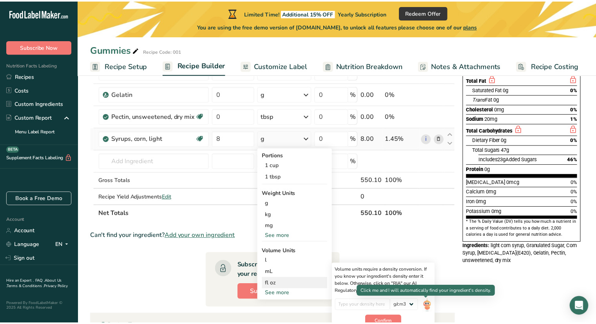
scroll to position [0, 0]
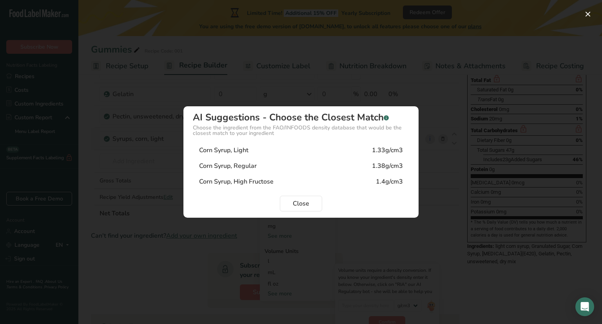
click at [311, 151] on div "Corn Syrup, Light 1.33g/cm3" at bounding box center [301, 150] width 216 height 16
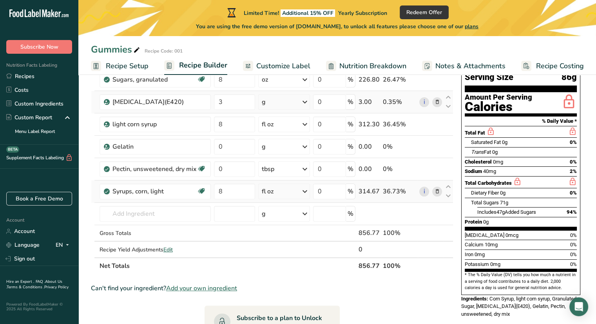
scroll to position [82, 0]
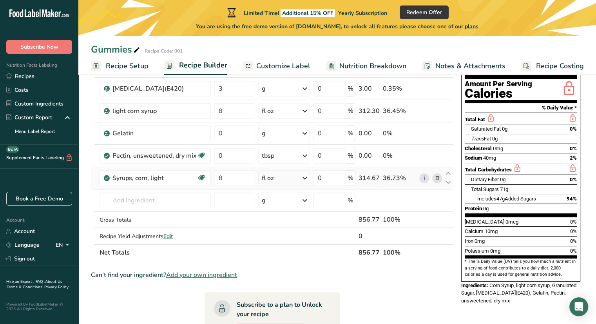
click at [289, 181] on div "fl oz" at bounding box center [284, 178] width 52 height 16
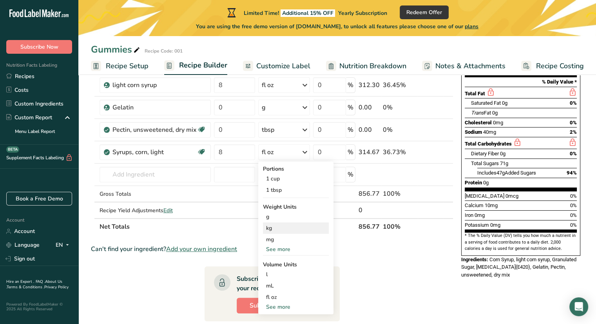
scroll to position [122, 0]
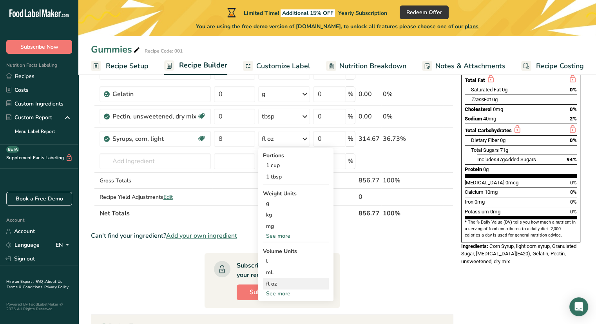
click at [277, 284] on div "fl oz" at bounding box center [296, 284] width 60 height 8
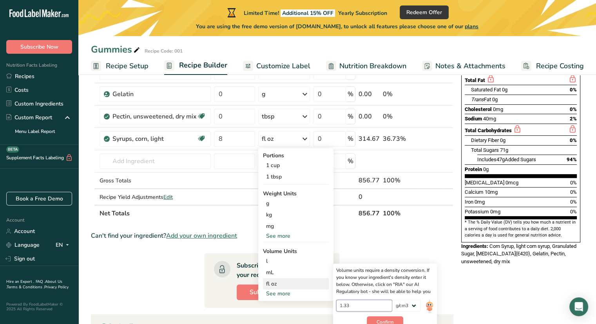
click at [364, 306] on input "1.33" at bounding box center [364, 306] width 56 height 12
type input "1"
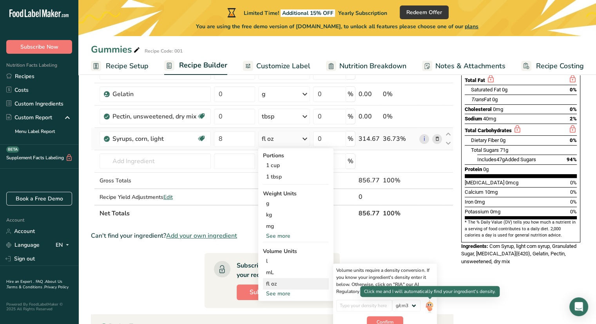
click at [431, 308] on img at bounding box center [430, 307] width 9 height 14
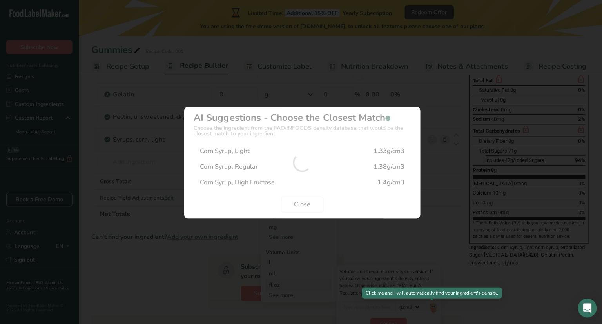
click at [431, 308] on div "Density Selection Modal" at bounding box center [301, 162] width 602 height 324
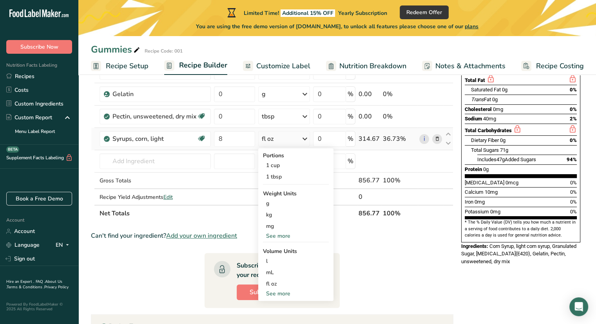
click at [300, 138] on div "fl oz" at bounding box center [284, 139] width 52 height 16
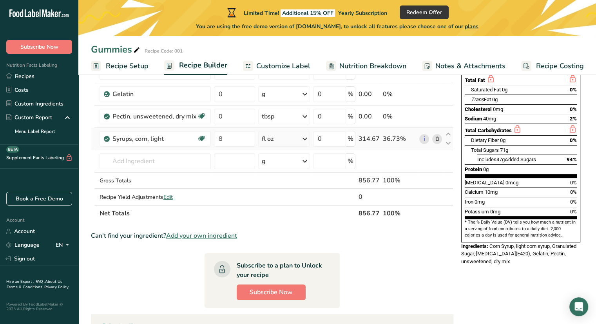
click at [300, 138] on div "fl oz" at bounding box center [284, 139] width 52 height 16
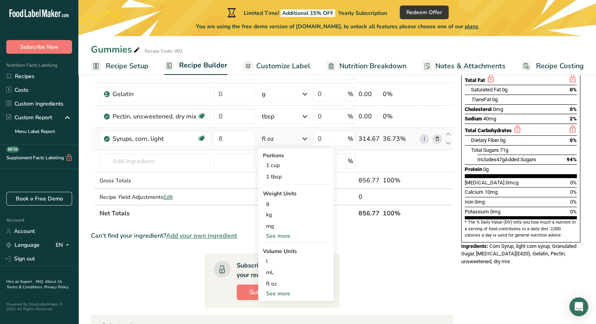
click at [283, 233] on div "See more" at bounding box center [296, 236] width 66 height 8
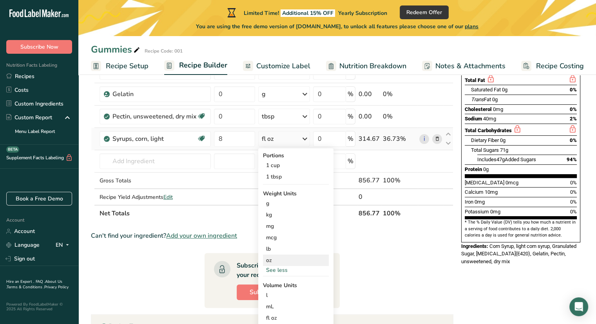
click at [286, 258] on div "oz" at bounding box center [296, 260] width 66 height 11
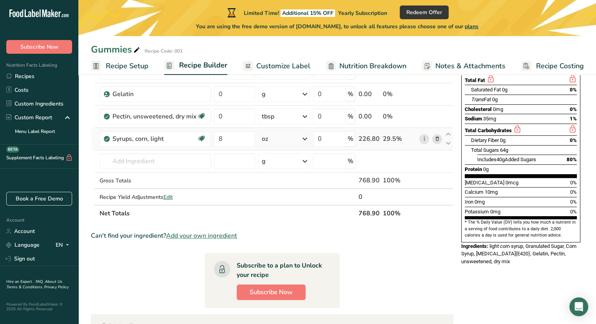
click at [293, 135] on div "oz" at bounding box center [284, 139] width 52 height 16
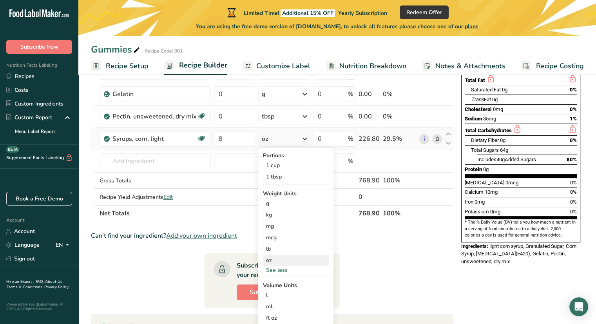
click at [276, 259] on div "oz" at bounding box center [296, 260] width 66 height 11
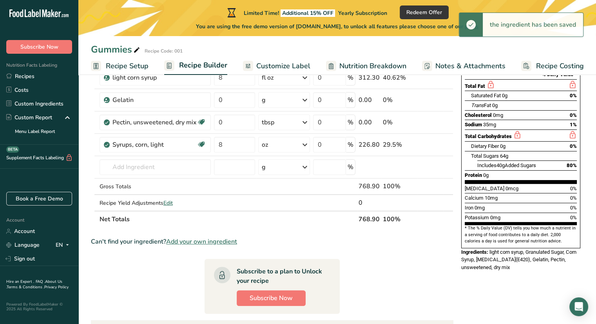
scroll to position [43, 0]
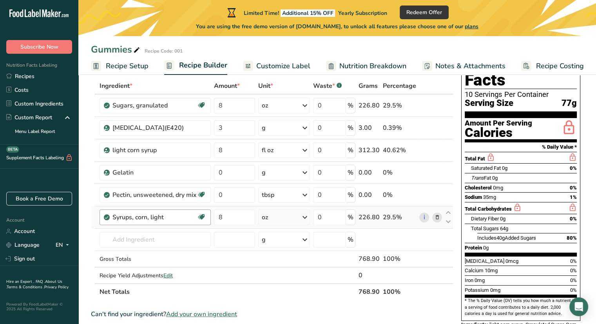
click at [134, 221] on div "Syrups, corn, light Dairy free Gluten free Vegan Vegetarian Soy free" at bounding box center [155, 217] width 111 height 16
click at [237, 217] on input "8" at bounding box center [234, 217] width 41 height 16
click at [293, 214] on div "Ingredient * Amount * Unit * Waste * .a-a{fill:#347362;}.b-a{fill:#fff;} Grams …" at bounding box center [272, 189] width 363 height 222
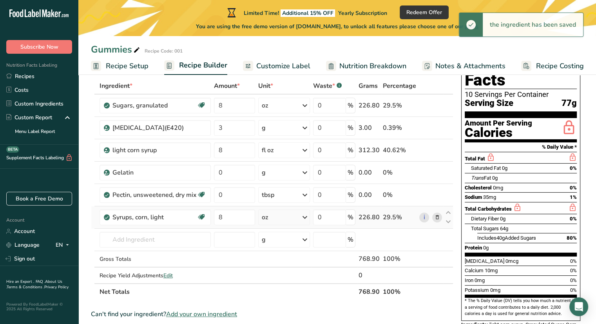
click at [275, 216] on div "oz" at bounding box center [284, 217] width 52 height 16
click at [285, 245] on div "1 cup" at bounding box center [296, 243] width 66 height 11
click at [288, 212] on div "cup" at bounding box center [282, 217] width 50 height 16
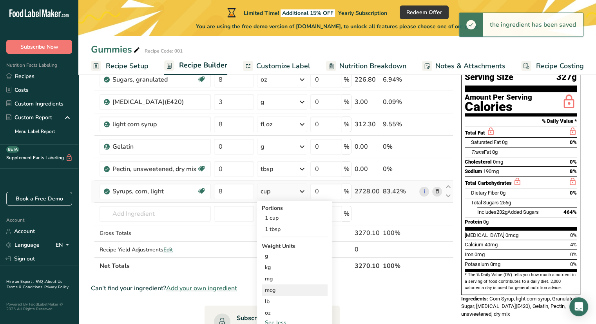
scroll to position [82, 0]
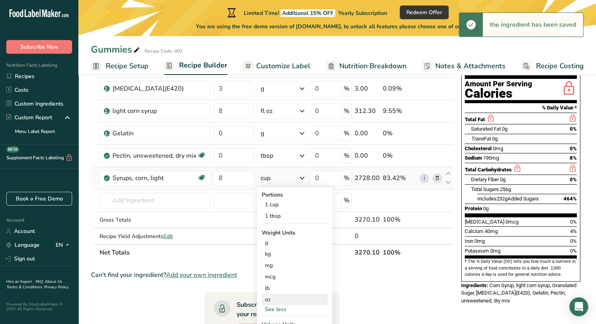
click at [272, 300] on div "oz" at bounding box center [295, 299] width 66 height 11
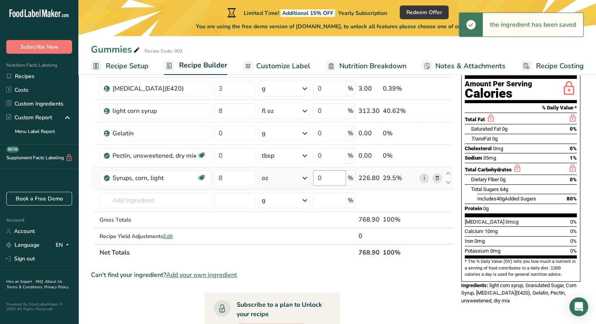
scroll to position [4, 0]
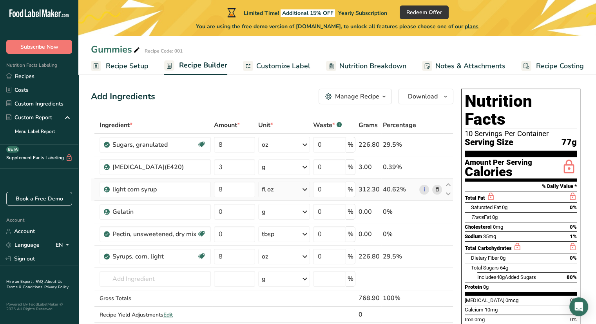
click at [439, 188] on icon at bounding box center [437, 189] width 5 height 8
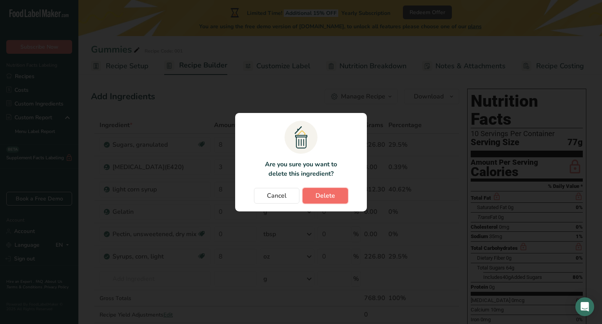
click at [336, 199] on button "Delete" at bounding box center [325, 196] width 45 height 16
type input "0"
type input "8"
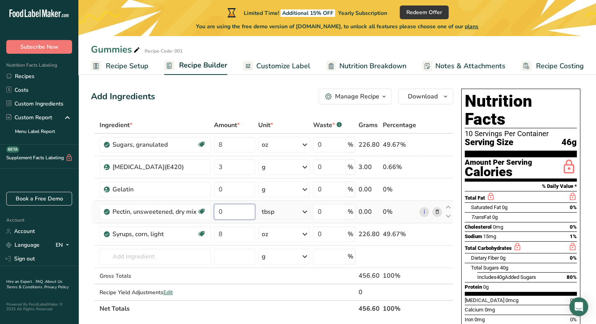
click at [226, 211] on input "0" at bounding box center [234, 212] width 41 height 16
click at [291, 207] on div "Ingredient * Amount * Unit * Waste * .a-a{fill:#347362;}.b-a{fill:#fff;} Grams …" at bounding box center [272, 217] width 363 height 200
click at [274, 163] on div "g" at bounding box center [284, 167] width 52 height 16
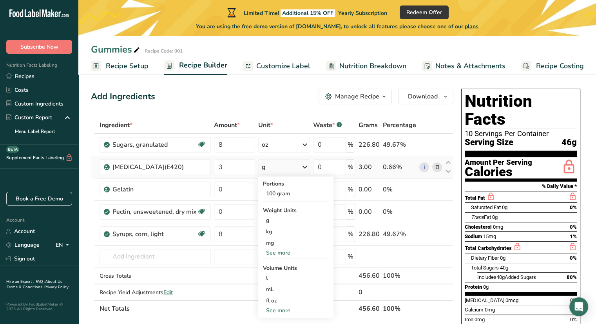
click at [281, 252] on div "See more" at bounding box center [296, 253] width 66 height 8
click at [277, 275] on div "oz" at bounding box center [296, 276] width 66 height 11
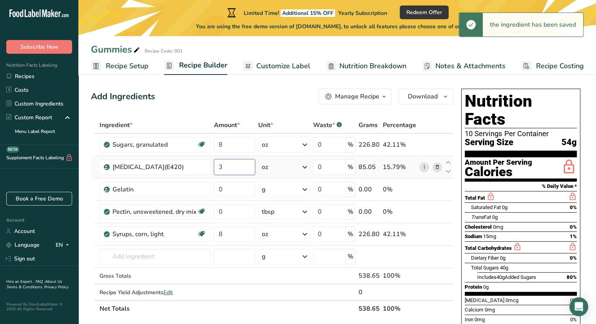
click at [231, 165] on input "3" at bounding box center [234, 167] width 41 height 16
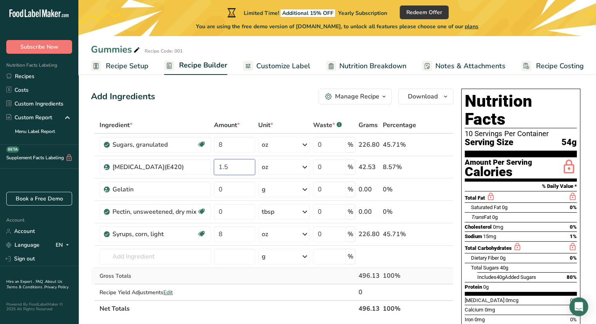
type input "1.5"
click at [240, 275] on div "Ingredient * Amount * Unit * Waste * .a-a{fill:#347362;}.b-a{fill:#fff;} Grams …" at bounding box center [272, 217] width 363 height 200
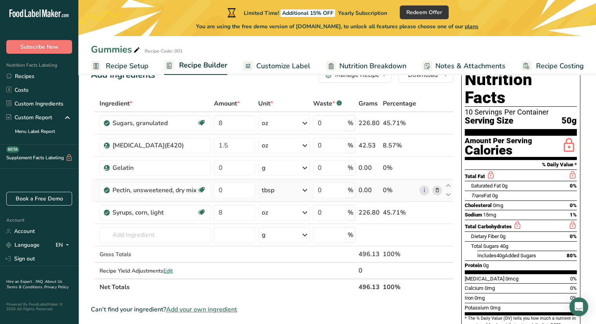
scroll to position [39, 0]
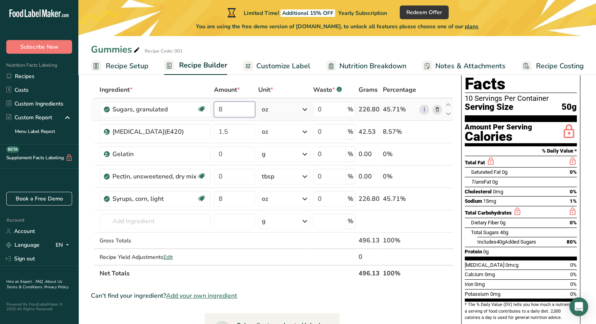
click at [237, 107] on input "8" at bounding box center [234, 110] width 41 height 16
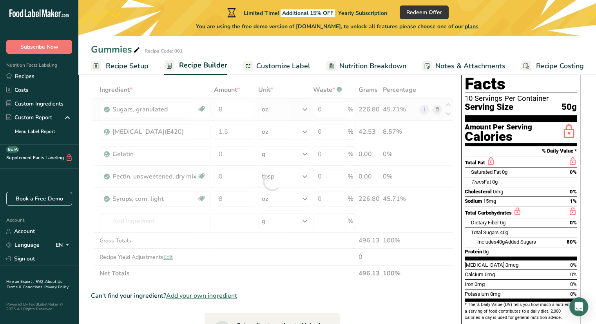
click at [287, 111] on div "Ingredient * Amount * Unit * Waste * .a-a{fill:#347362;}.b-a{fill:#fff;} Grams …" at bounding box center [272, 182] width 363 height 200
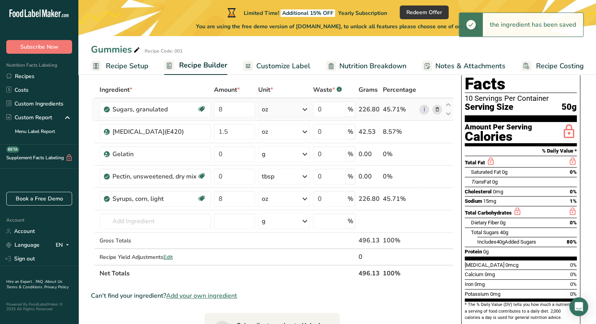
click at [306, 110] on icon at bounding box center [304, 109] width 9 height 14
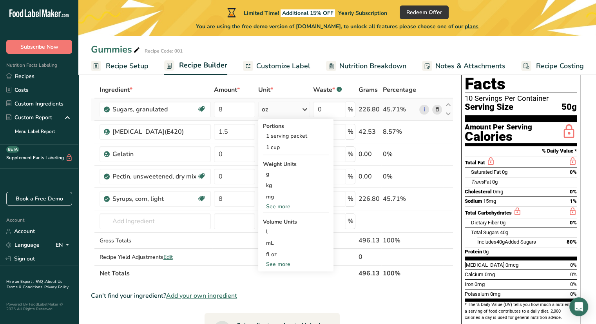
click at [306, 110] on icon at bounding box center [304, 109] width 9 height 14
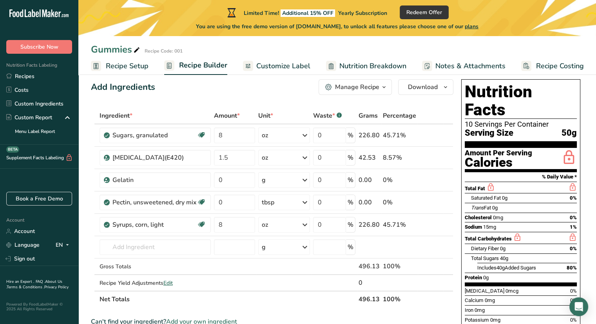
scroll to position [0, 0]
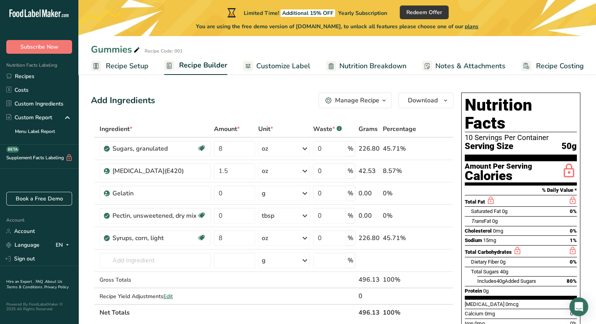
click at [564, 142] on span "50g" at bounding box center [569, 147] width 15 height 10
click at [566, 142] on span "50g" at bounding box center [569, 147] width 15 height 10
click at [546, 142] on div "Serving Size 50g" at bounding box center [521, 147] width 112 height 10
click at [135, 71] on link "Recipe Setup" at bounding box center [120, 66] width 58 height 18
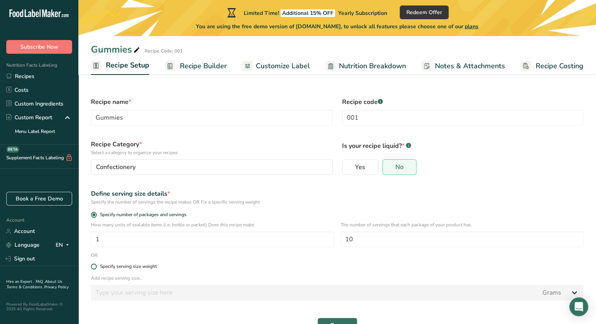
click at [120, 267] on div "Specify serving size weight" at bounding box center [128, 267] width 57 height 6
click at [96, 267] on input "Specify serving size weight" at bounding box center [93, 266] width 5 height 5
radio input "true"
radio input "false"
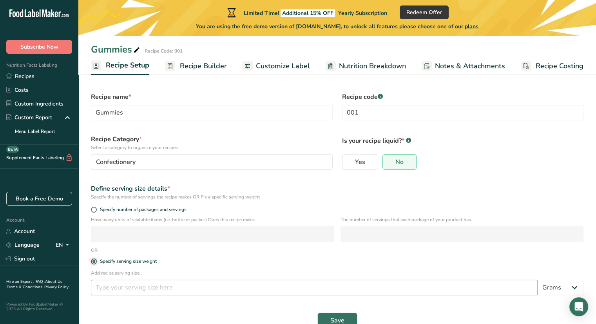
scroll to position [22, 0]
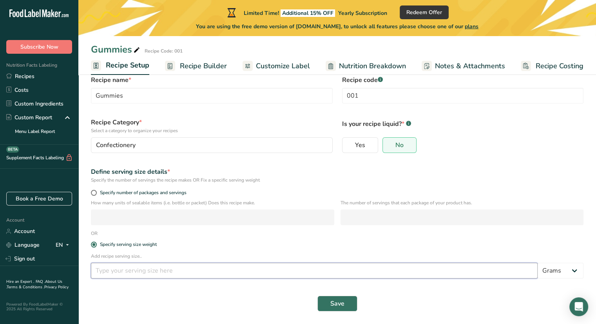
click at [191, 273] on input "number" at bounding box center [314, 271] width 447 height 16
type input "3"
click at [337, 306] on span "Save" at bounding box center [338, 303] width 14 height 9
click at [337, 306] on div "Save" at bounding box center [337, 304] width 493 height 16
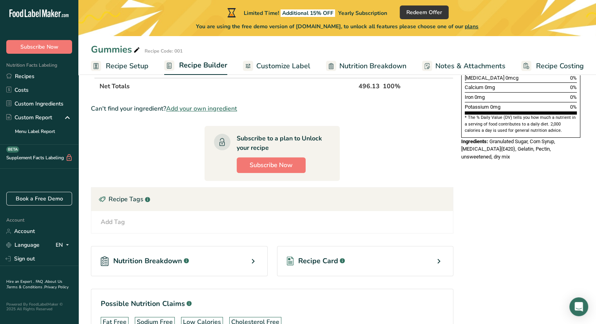
scroll to position [275, 0]
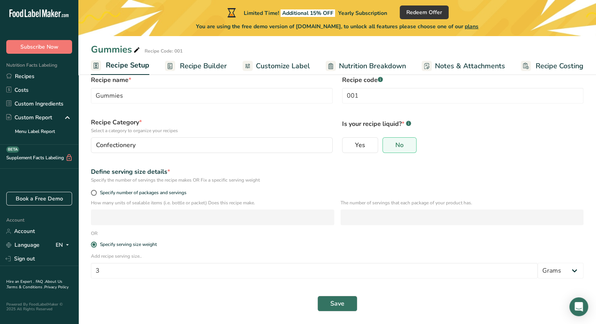
scroll to position [22, 0]
click at [558, 268] on select "Grams kg mg mcg lb oz l mL fl oz tbsp tsp cup qt gallon" at bounding box center [561, 271] width 46 height 16
click at [231, 285] on form "Recipe name * Gummies Recipe code .a-a{fill:#347362;}.b-a{fill:#fff;} 001 Recip…" at bounding box center [337, 193] width 502 height 245
click at [150, 190] on span "Specify number of packages and servings" at bounding box center [142, 193] width 90 height 6
click at [96, 190] on input "Specify number of packages and servings" at bounding box center [93, 192] width 5 height 5
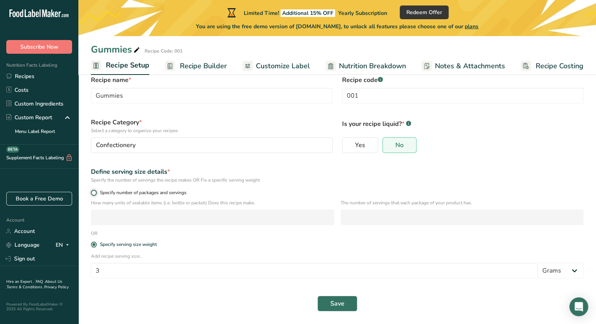
radio input "true"
radio input "false"
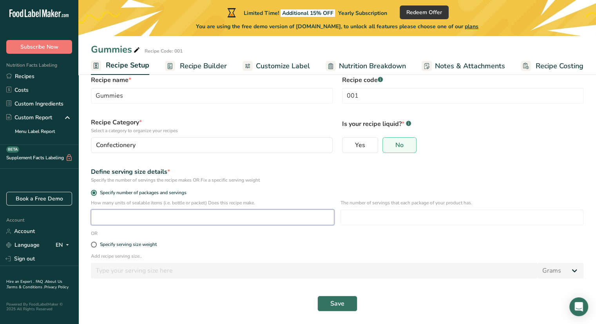
click at [147, 216] on input "number" at bounding box center [213, 217] width 244 height 16
type input "10"
click at [434, 212] on input "number" at bounding box center [463, 217] width 244 height 16
type input "1"
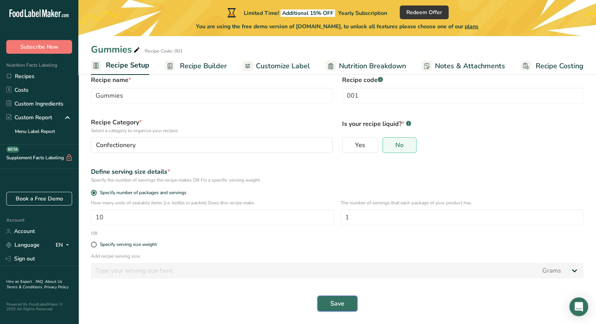
click at [340, 303] on span "Save" at bounding box center [338, 303] width 14 height 9
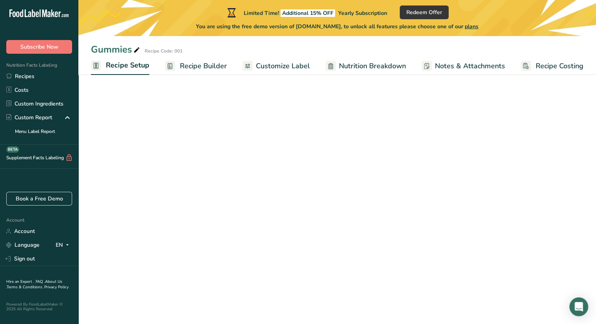
scroll to position [22, 0]
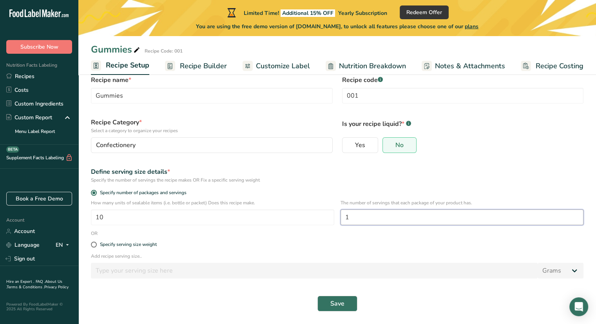
click at [352, 212] on input "1" at bounding box center [463, 217] width 244 height 16
type input "10"
click at [200, 211] on input "10" at bounding box center [213, 217] width 244 height 16
type input "1"
click at [332, 305] on span "Save" at bounding box center [338, 303] width 14 height 9
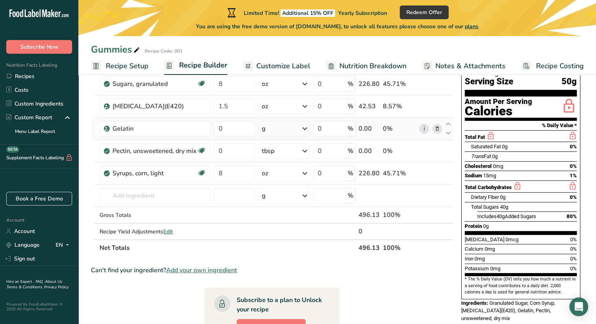
scroll to position [78, 0]
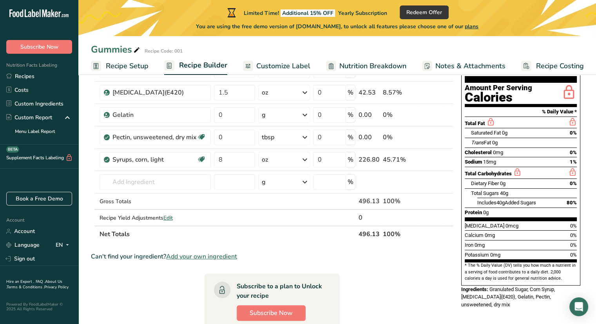
click at [112, 69] on span "Recipe Setup" at bounding box center [127, 66] width 43 height 11
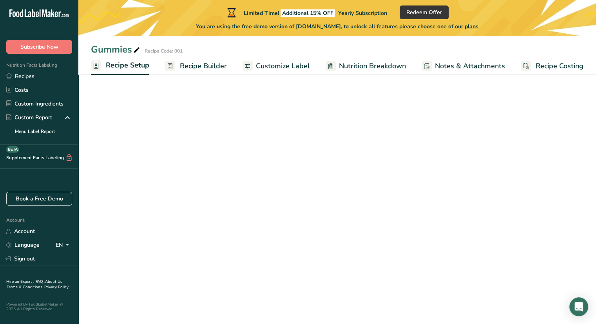
click at [112, 69] on span "Recipe Setup" at bounding box center [128, 65] width 44 height 11
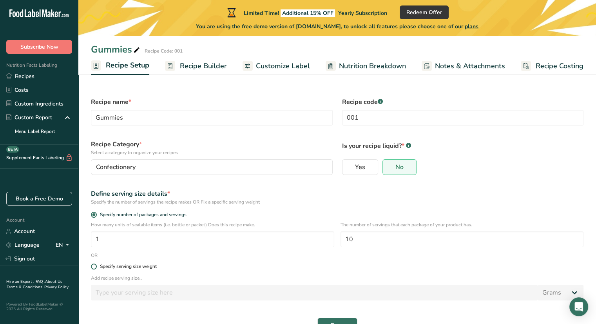
click at [128, 267] on div "Specify serving size weight" at bounding box center [128, 267] width 57 height 6
click at [96, 267] on input "Specify serving size weight" at bounding box center [93, 266] width 5 height 5
radio input "true"
radio input "false"
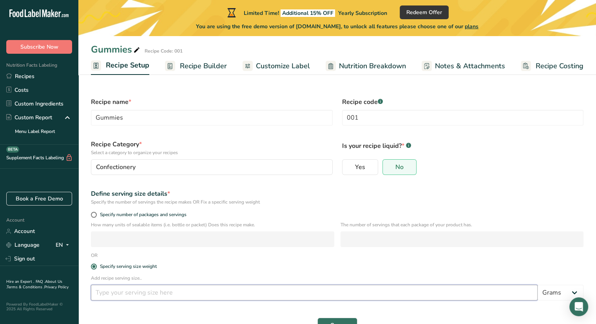
click at [121, 290] on input "number" at bounding box center [314, 293] width 447 height 16
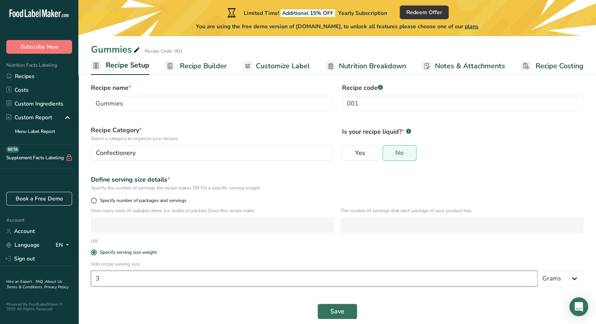
scroll to position [22, 0]
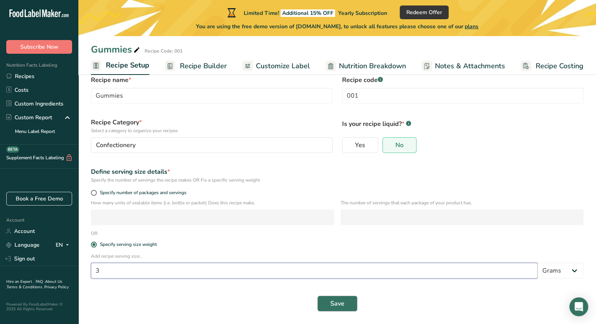
type input "3"
click at [327, 302] on button "Save" at bounding box center [338, 304] width 40 height 16
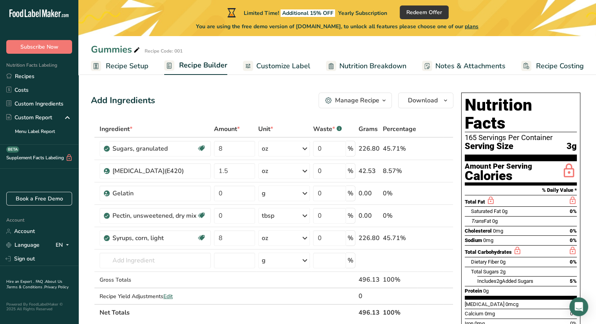
click at [464, 114] on div "Nutrition Facts 165 Servings Per Container Serving Size 3g Amount Per Serving C…" at bounding box center [521, 228] width 119 height 271
drag, startPoint x: 467, startPoint y: 116, endPoint x: 472, endPoint y: 116, distance: 4.7
click at [472, 116] on div "Nutrition Facts 165 Servings Per Container Serving Size 3g Amount Per Serving C…" at bounding box center [521, 228] width 119 height 271
click at [483, 134] on div "165 Servings Per Container" at bounding box center [521, 138] width 112 height 8
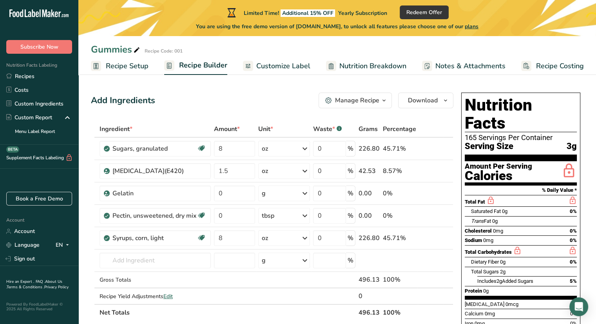
drag, startPoint x: 469, startPoint y: 123, endPoint x: 476, endPoint y: 124, distance: 6.8
click at [474, 142] on span "Serving Size" at bounding box center [489, 147] width 49 height 10
click at [477, 142] on span "Serving Size" at bounding box center [489, 147] width 49 height 10
click at [477, 134] on div "165 Servings Per Container" at bounding box center [521, 138] width 112 height 8
click at [466, 134] on div "165 Servings Per Container" at bounding box center [521, 138] width 112 height 8
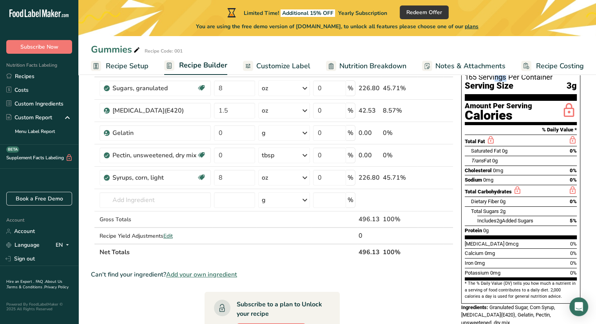
scroll to position [78, 0]
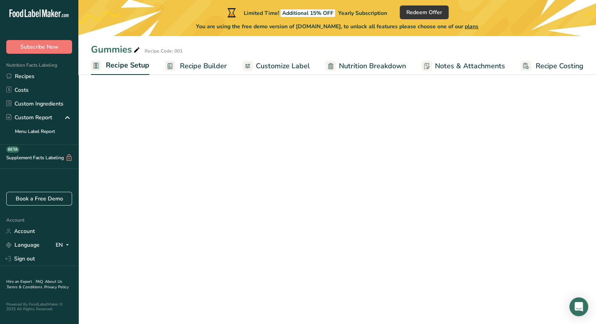
scroll to position [22, 0]
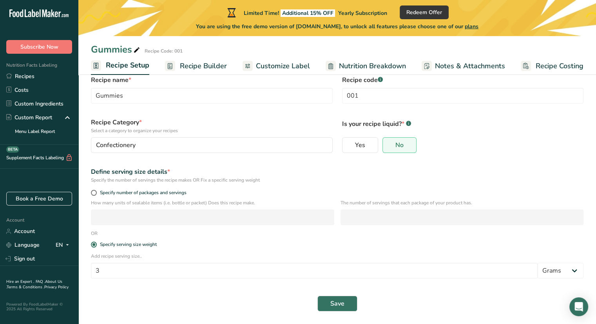
click at [90, 196] on div "Specify number of packages and servings" at bounding box center [337, 193] width 502 height 11
click at [93, 194] on span at bounding box center [94, 193] width 6 height 6
click at [93, 194] on input "Specify number of packages and servings" at bounding box center [93, 192] width 5 height 5
radio input "true"
radio input "false"
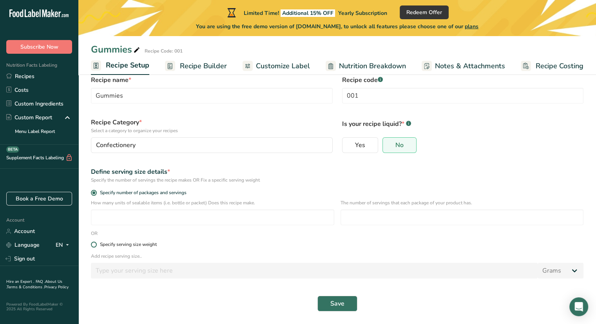
click at [92, 242] on span at bounding box center [94, 245] width 6 height 6
click at [92, 242] on input "Specify serving size weight" at bounding box center [93, 244] width 5 height 5
radio input "true"
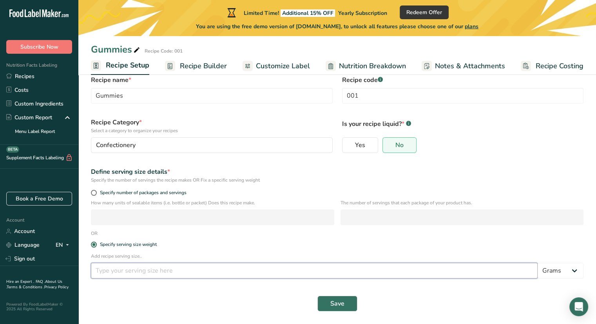
click at [129, 276] on input "number" at bounding box center [314, 271] width 447 height 16
click at [95, 192] on span at bounding box center [94, 193] width 6 height 6
click at [95, 192] on input "Specify number of packages and servings" at bounding box center [93, 192] width 5 height 5
radio input "true"
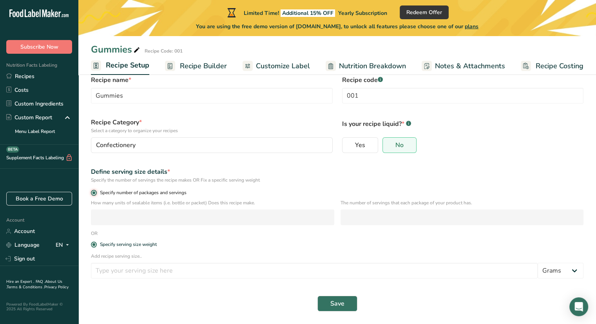
radio input "false"
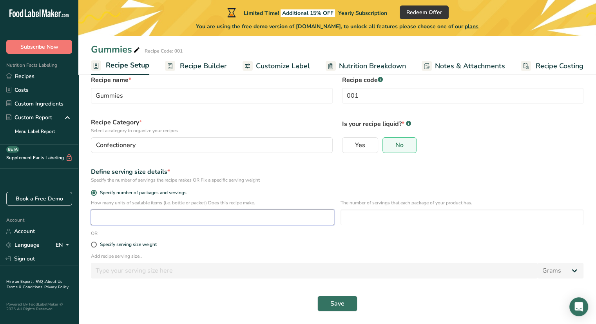
click at [264, 216] on input "number" at bounding box center [213, 217] width 244 height 16
type input "1"
click at [365, 220] on input "number" at bounding box center [463, 217] width 244 height 16
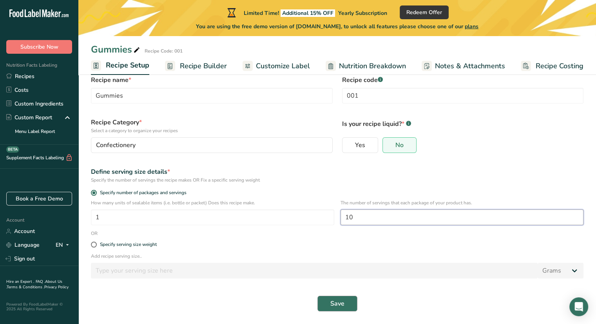
type input "10"
click at [347, 307] on button "Save" at bounding box center [338, 304] width 40 height 16
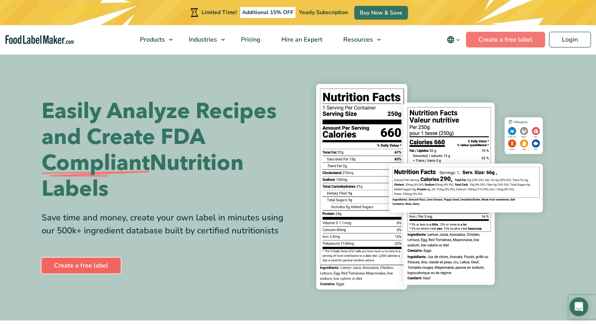
click at [85, 269] on link "Create a free label" at bounding box center [81, 266] width 79 height 16
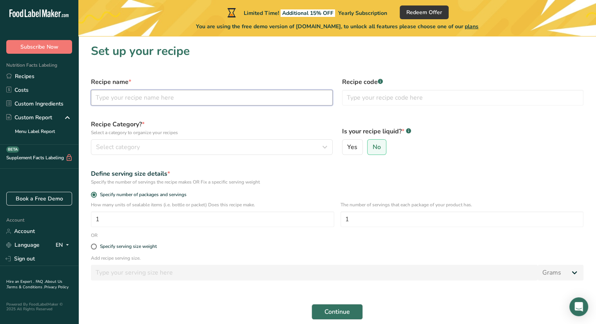
click at [190, 98] on input "text" at bounding box center [212, 98] width 242 height 16
